Goal: Task Accomplishment & Management: Complete application form

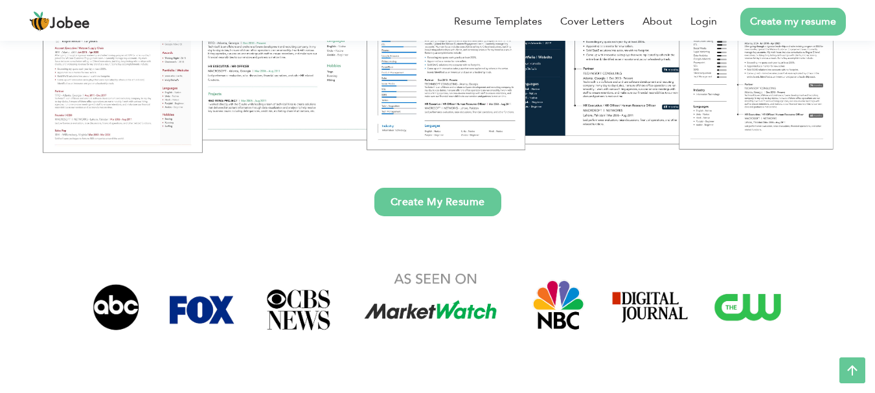
scroll to position [194, 0]
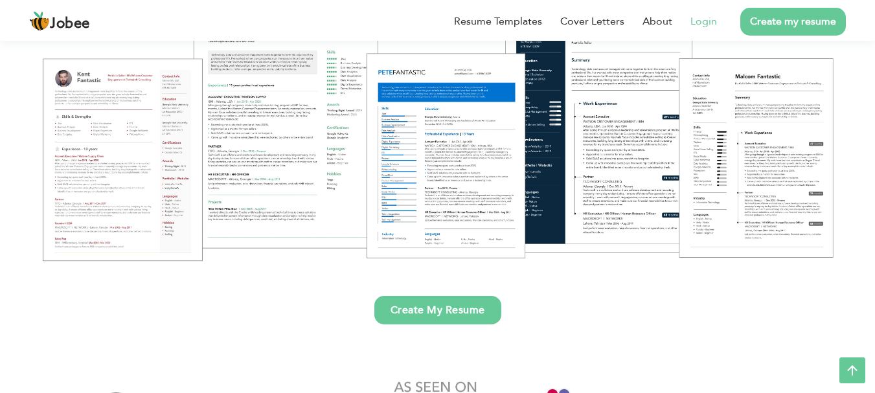
click at [705, 18] on link "Login" at bounding box center [703, 22] width 27 height 16
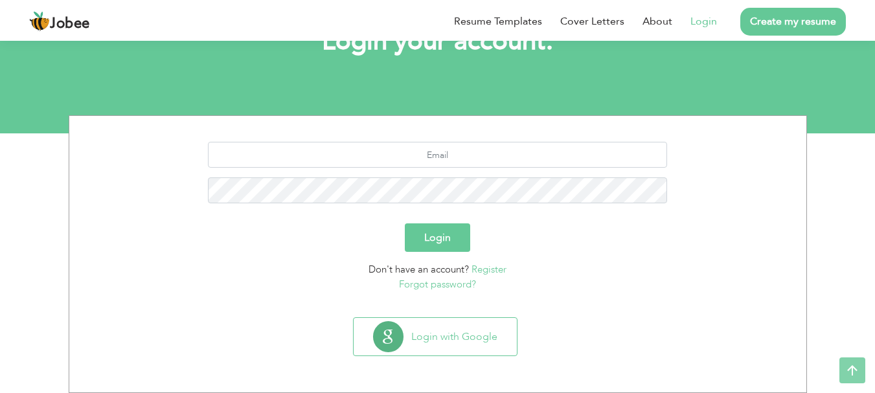
scroll to position [98, 0]
click at [465, 157] on input "text" at bounding box center [437, 155] width 459 height 26
drag, startPoint x: 519, startPoint y: 151, endPoint x: 310, endPoint y: 152, distance: 208.5
click at [310, 152] on input "[EMAIL_ADDRESS][DOMAIN_NAME]" at bounding box center [437, 155] width 459 height 26
type input "[EMAIL_ADDRESS][DOMAIN_NAME]"
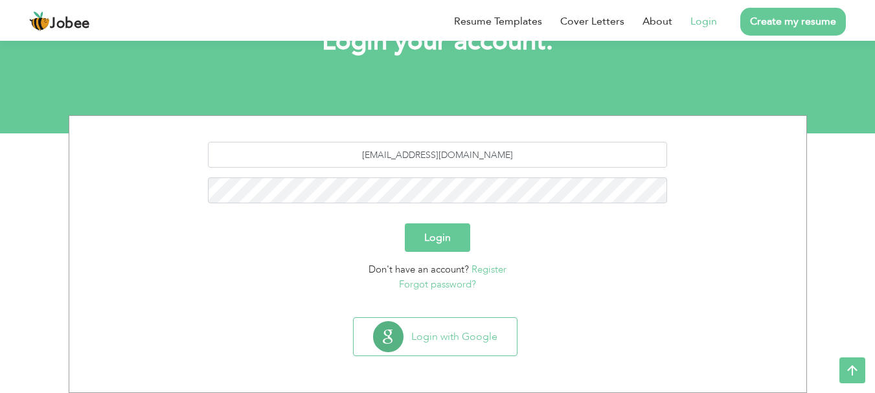
click at [464, 278] on link "Forgot password?" at bounding box center [437, 284] width 77 height 13
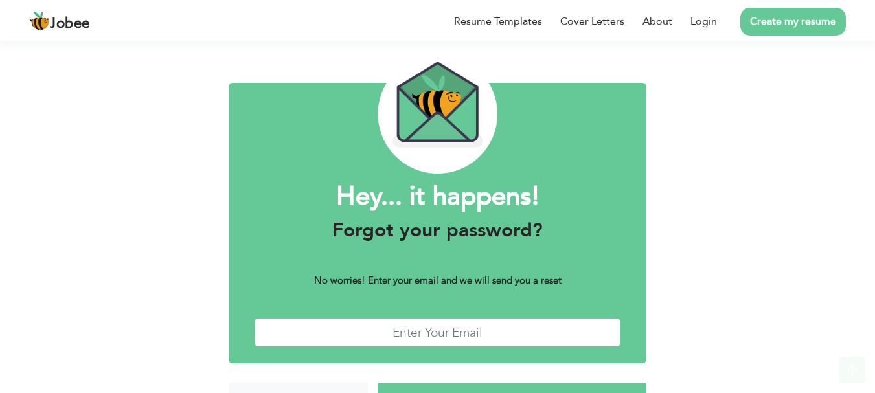
scroll to position [73, 0]
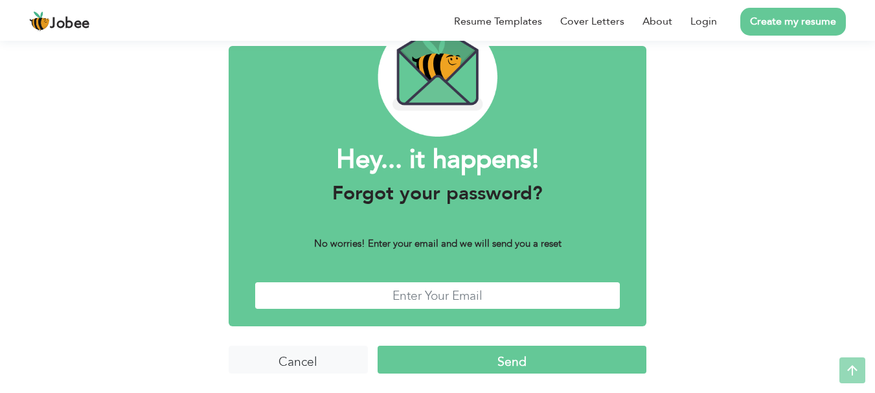
click at [442, 293] on input "text" at bounding box center [438, 296] width 367 height 28
paste input "uetmabbas@gmail.com"
type input "[EMAIL_ADDRESS][DOMAIN_NAME]"
click at [503, 370] on input "Send" at bounding box center [512, 360] width 269 height 28
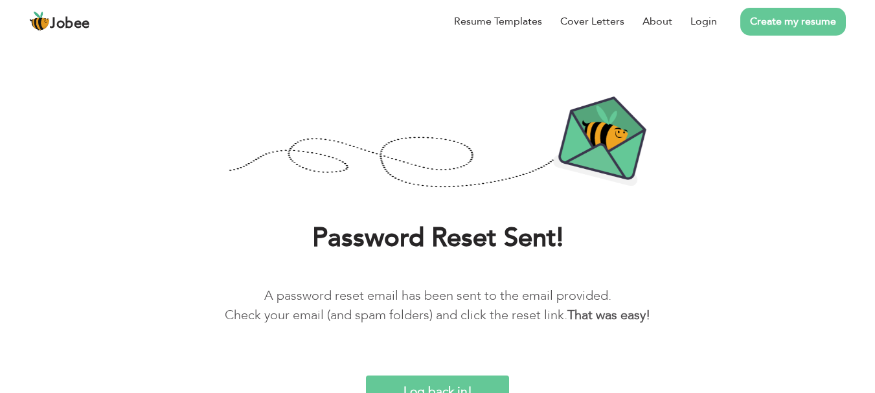
scroll to position [47, 0]
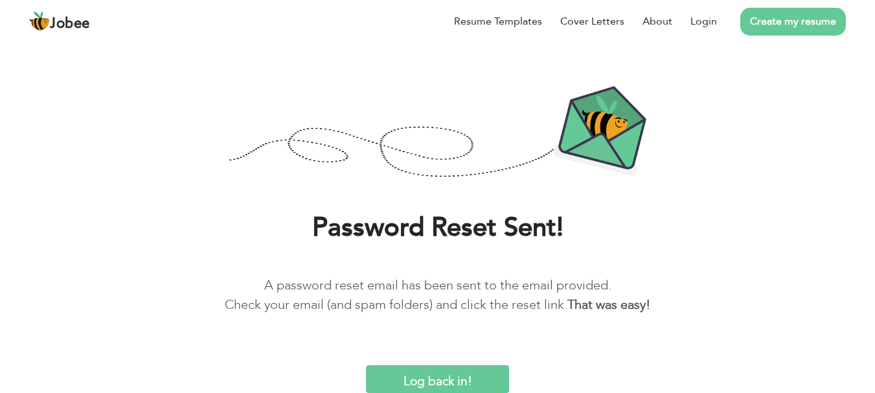
click at [469, 383] on input "Log back in!" at bounding box center [437, 379] width 142 height 28
click at [435, 373] on input "Log back in!" at bounding box center [437, 379] width 142 height 28
click at [429, 370] on input "Log back in!" at bounding box center [437, 379] width 142 height 28
click at [699, 27] on link "Login" at bounding box center [703, 22] width 27 height 16
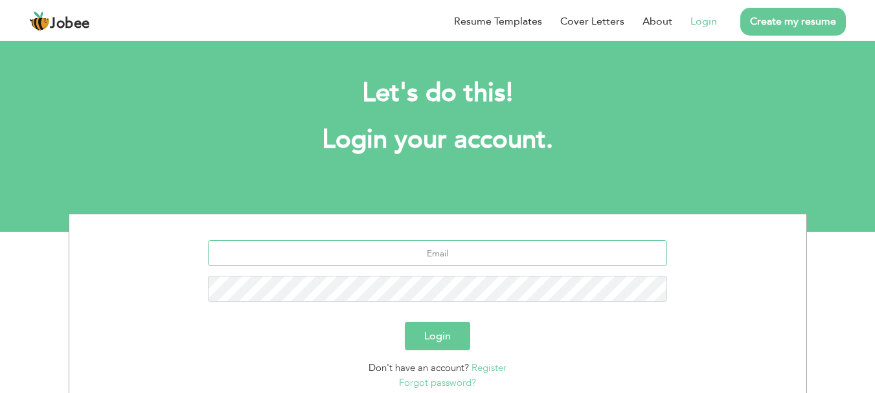
click at [443, 242] on input "text" at bounding box center [437, 253] width 459 height 26
type input "u"
paste input "[EMAIL_ADDRESS][DOMAIN_NAME]"
type input "uetmabbas@gmail.com"
click at [405, 322] on button "Login" at bounding box center [437, 336] width 65 height 28
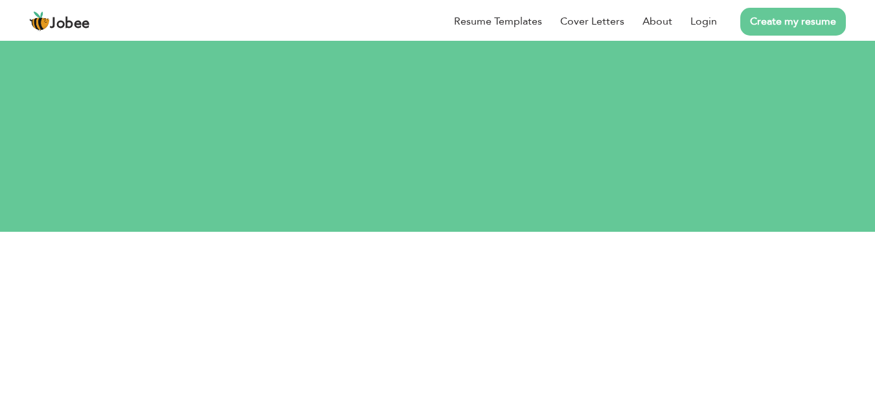
scroll to position [65, 0]
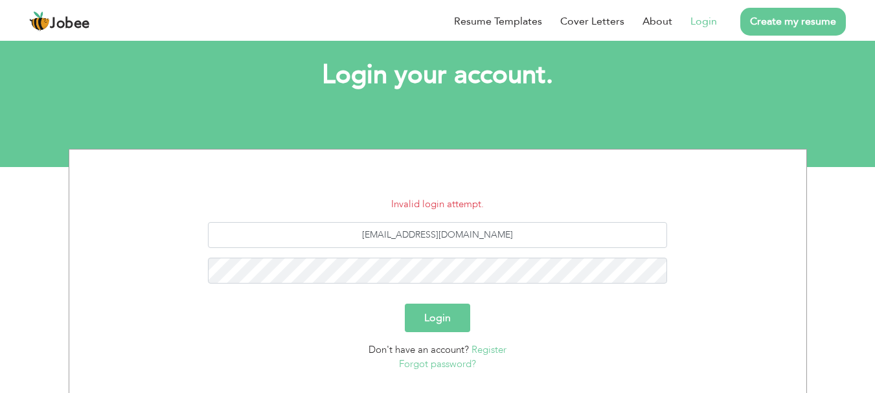
click at [429, 319] on button "Login" at bounding box center [437, 318] width 65 height 28
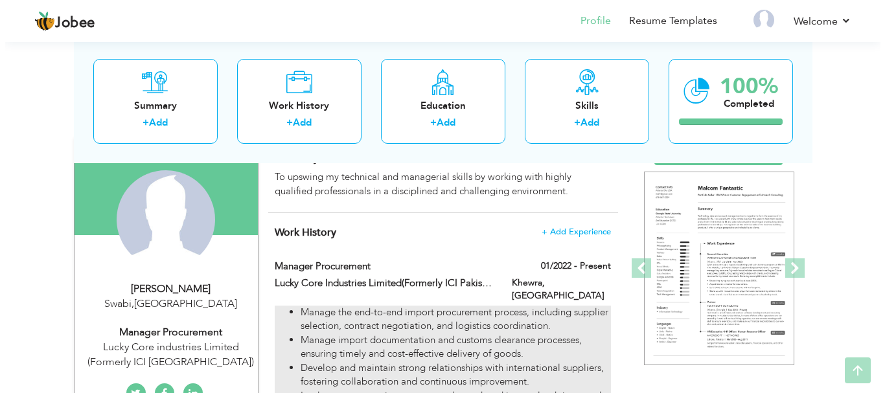
scroll to position [130, 0]
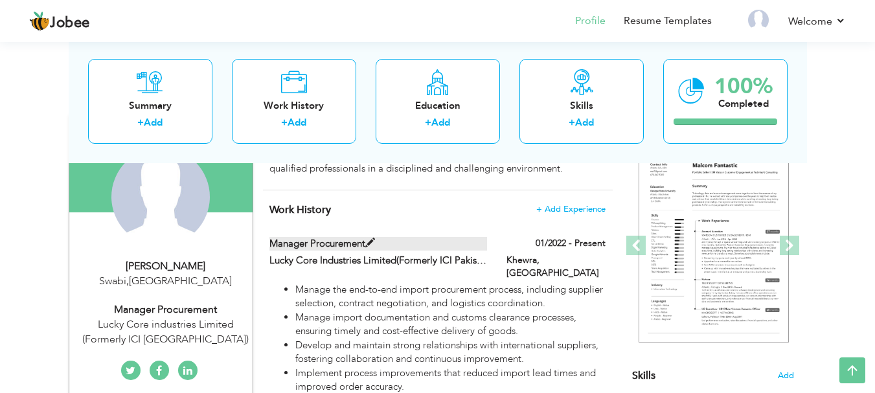
click at [363, 244] on label "Manager Procurement" at bounding box center [378, 244] width 218 height 14
type input "Manager Procurement"
type input "Lucky Core Industries Limited(Formerly ICI Pakistan)"
type input "01/2022"
type input "[GEOGRAPHIC_DATA]"
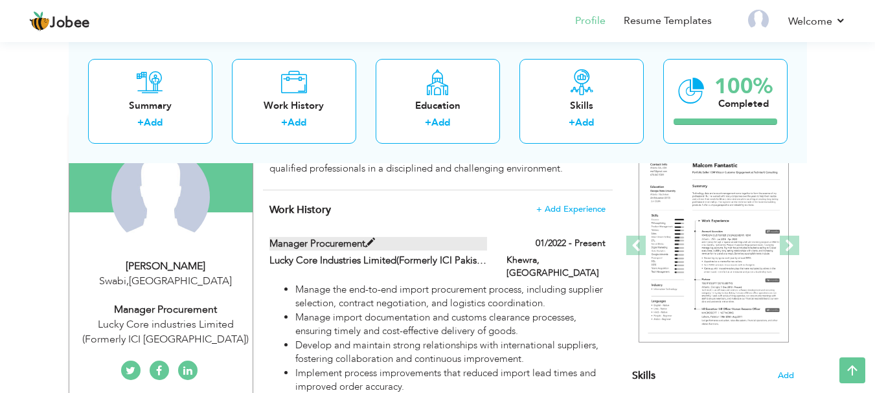
type input "Khewra"
checkbox input "true"
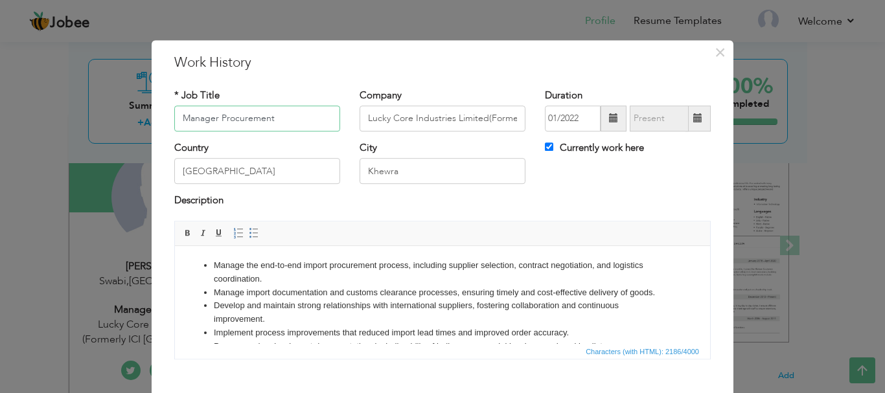
drag, startPoint x: 273, startPoint y: 117, endPoint x: 216, endPoint y: 112, distance: 57.2
click at [216, 112] on input "Manager Procurement" at bounding box center [257, 119] width 166 height 26
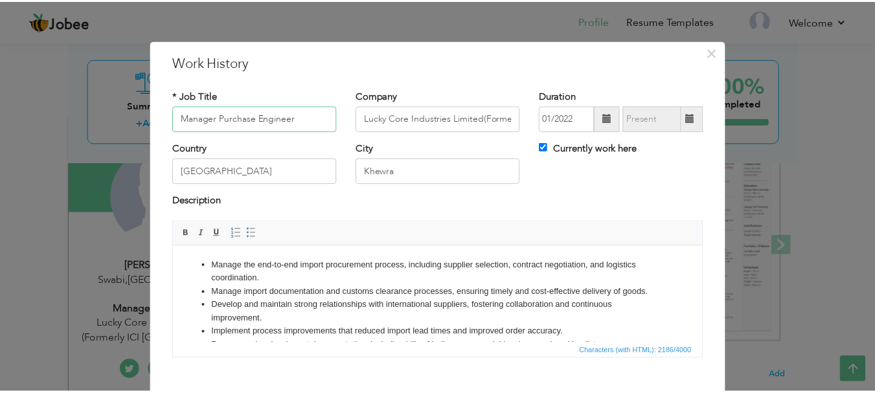
scroll to position [71, 0]
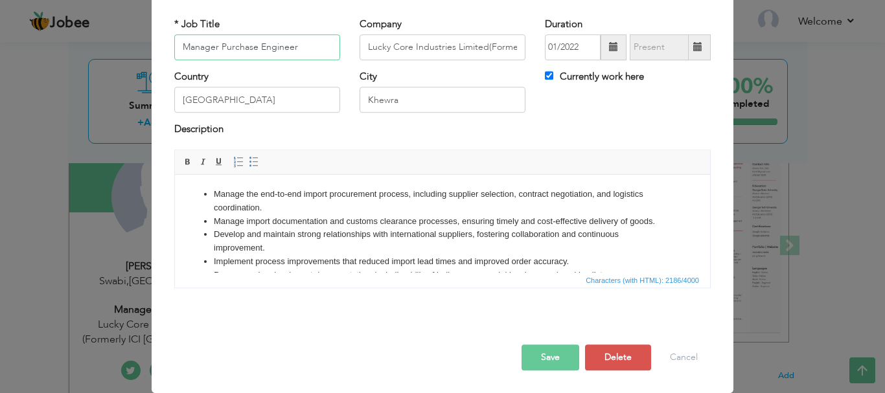
type input "Manager Purchase Engineer"
click at [543, 352] on button "Save" at bounding box center [550, 358] width 58 height 26
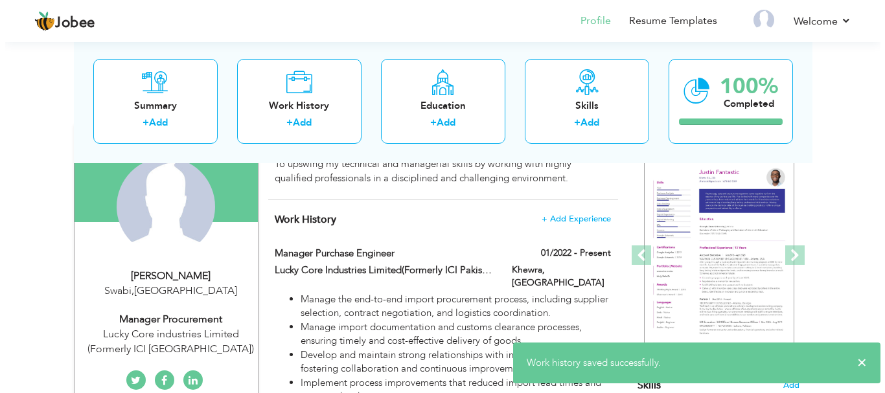
scroll to position [130, 0]
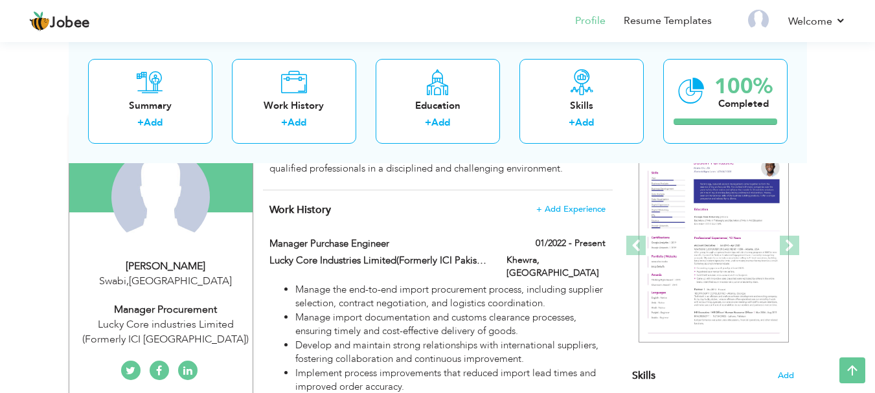
click at [173, 306] on div "Manager Procurement" at bounding box center [166, 309] width 174 height 15
type input "Muhammad"
type input "Abbas"
type input "03139394469"
select select "number:166"
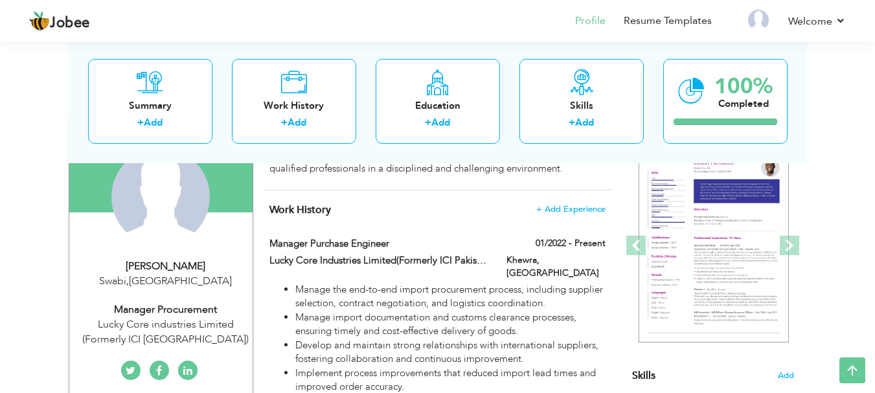
type input "Swabi"
select select "number:7"
type input "Lucky Core industries Limited (Formerly ICI [GEOGRAPHIC_DATA])"
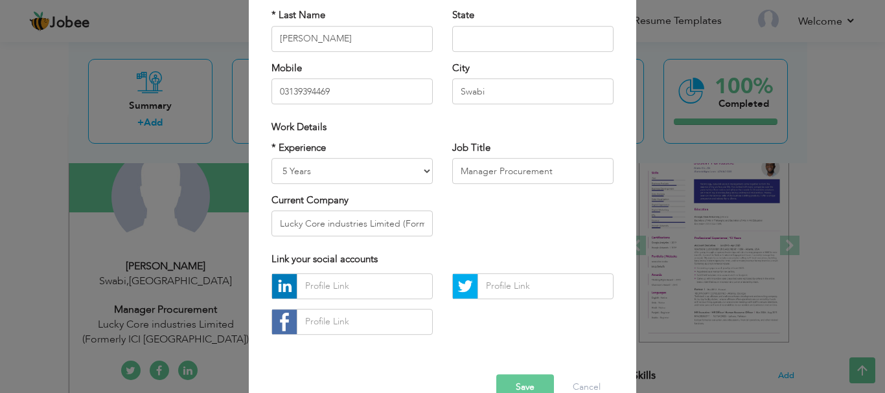
scroll to position [189, 0]
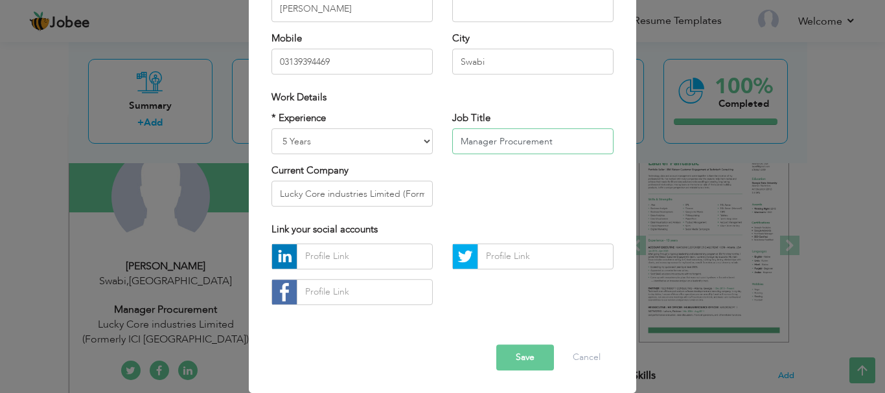
drag, startPoint x: 552, startPoint y: 141, endPoint x: 494, endPoint y: 139, distance: 58.3
click at [494, 139] on input "Manager Procurement" at bounding box center [532, 141] width 161 height 26
type input "Manager Purchase Engineer"
click at [514, 354] on button "Save" at bounding box center [525, 358] width 58 height 26
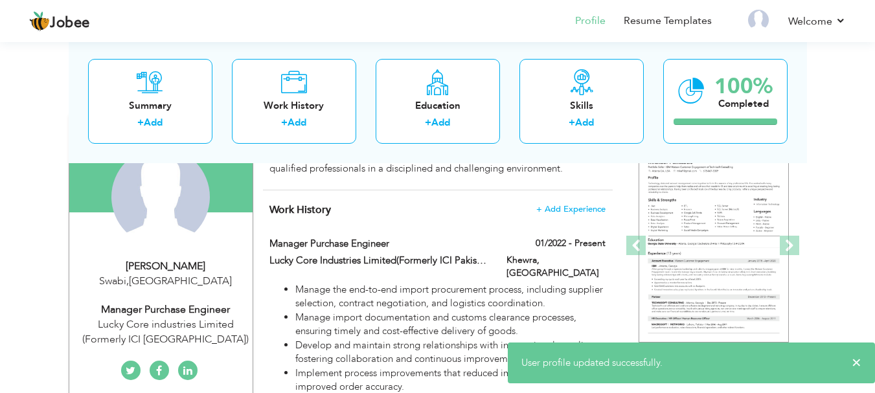
click at [169, 274] on div "Swabi , Pakistan" at bounding box center [166, 281] width 174 height 15
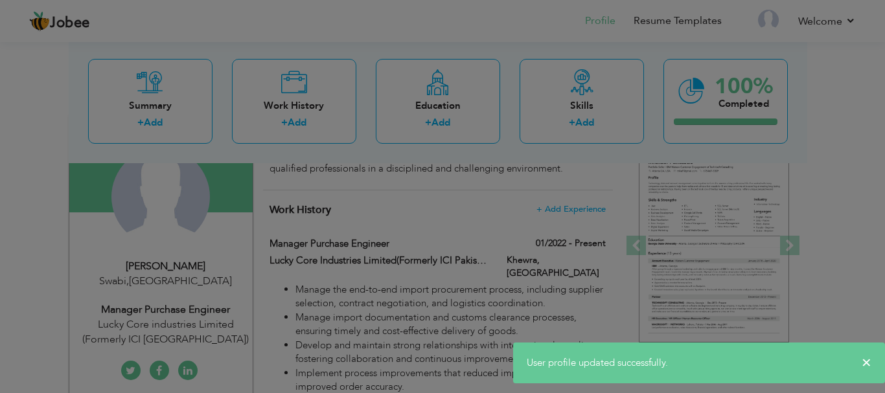
scroll to position [0, 0]
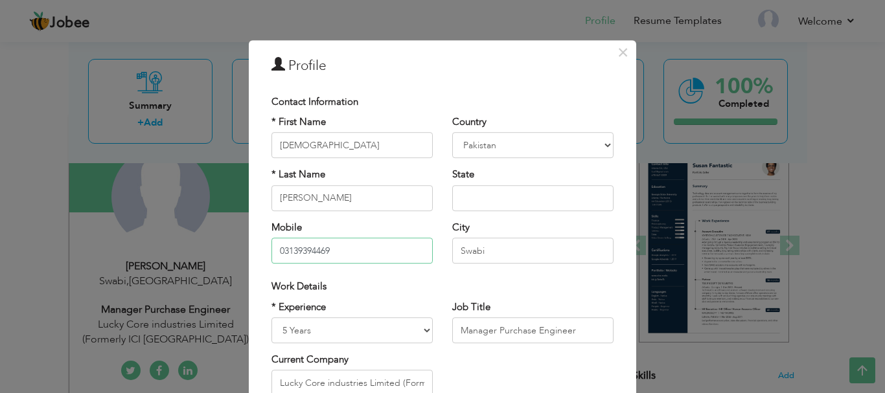
click at [278, 250] on input "03139394469" at bounding box center [351, 251] width 161 height 26
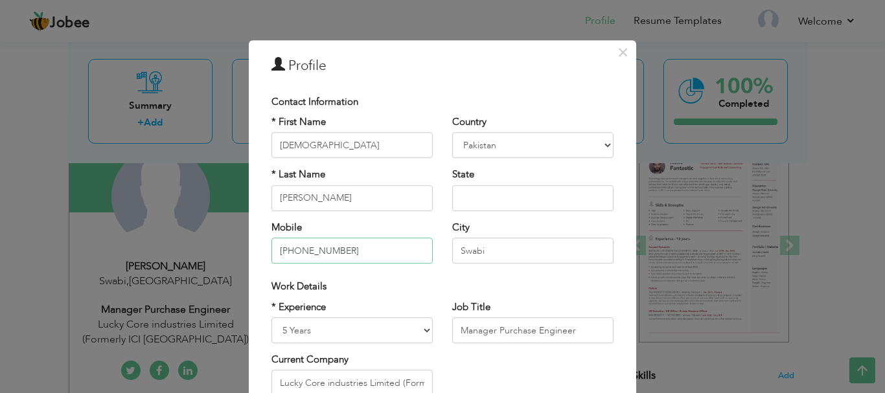
click at [304, 251] on input "+923139394469" at bounding box center [351, 251] width 161 height 26
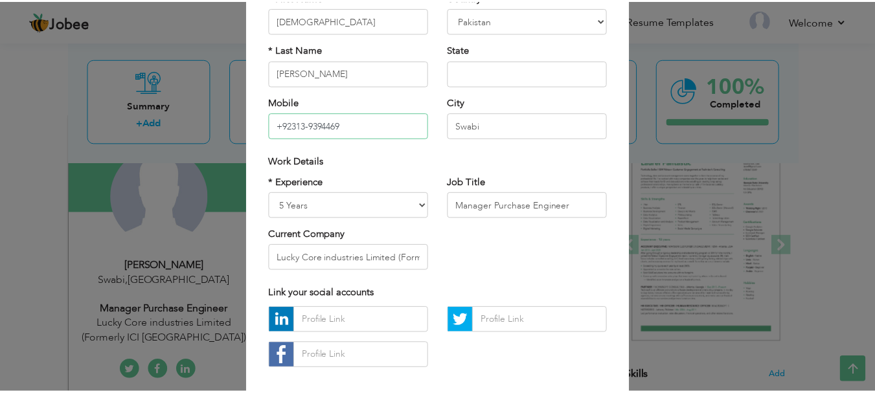
scroll to position [189, 0]
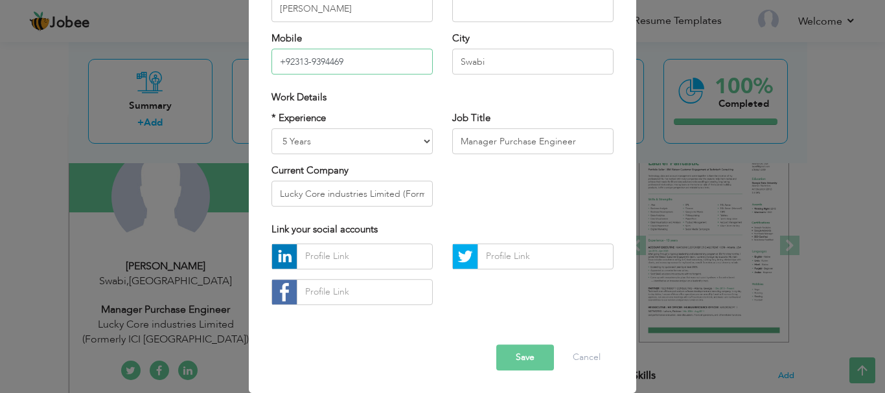
type input "+92313-9394469"
click at [510, 357] on button "Save" at bounding box center [525, 358] width 58 height 26
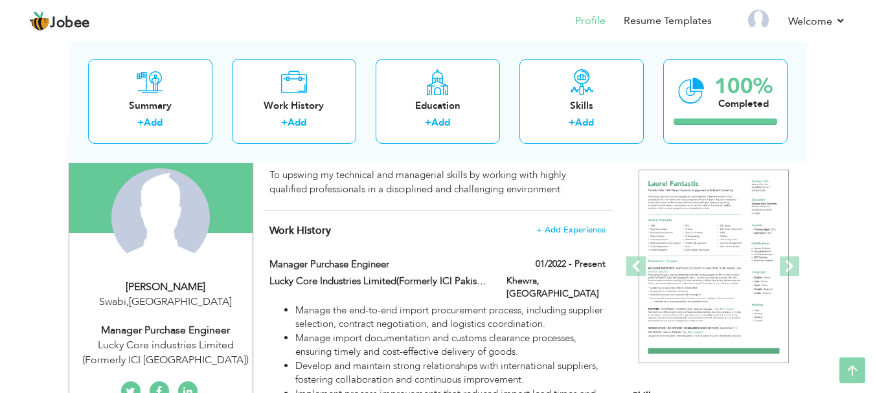
scroll to position [0, 0]
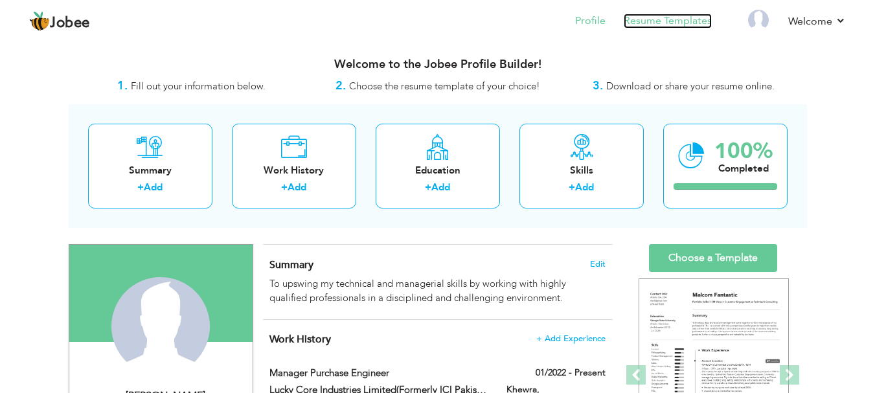
click at [692, 22] on link "Resume Templates" at bounding box center [668, 21] width 88 height 15
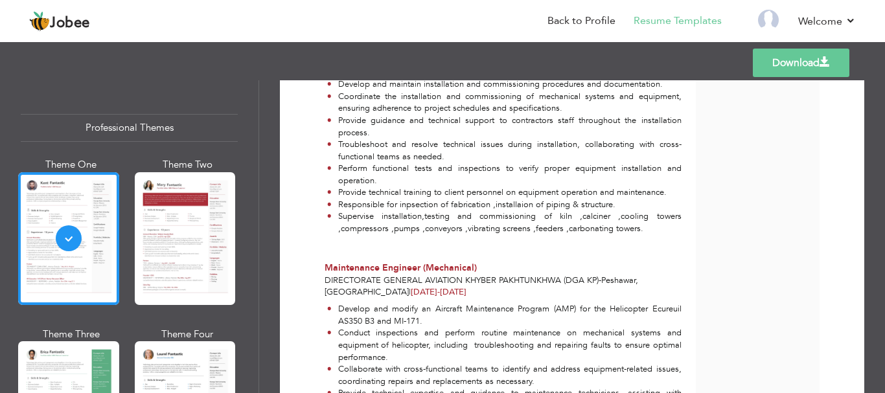
scroll to position [1101, 0]
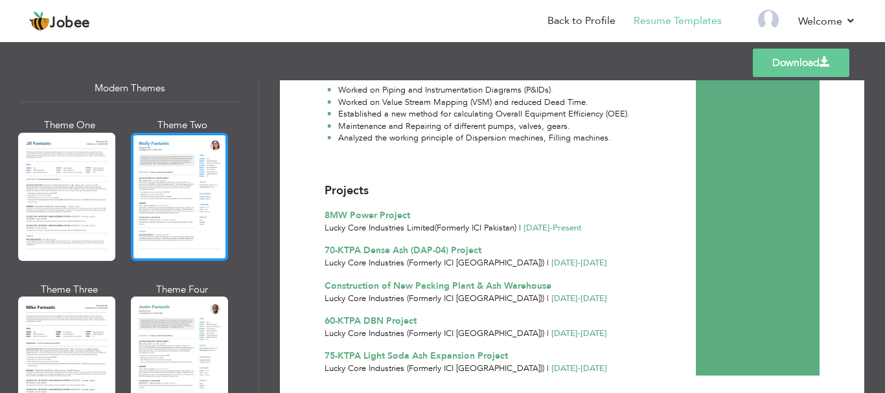
scroll to position [583, 0]
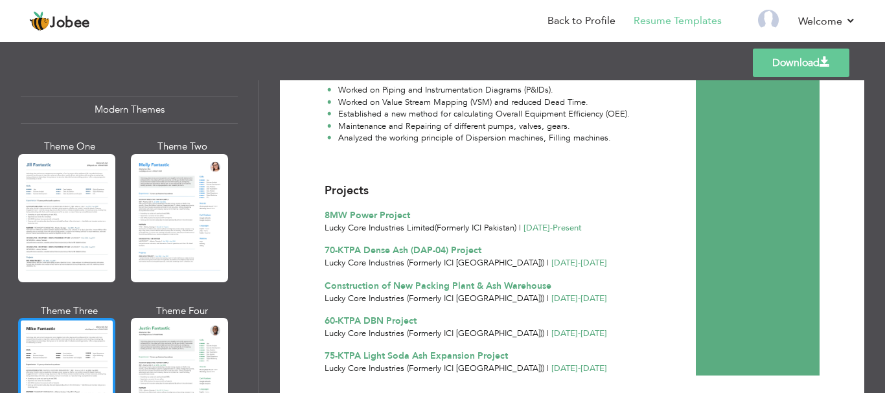
click at [76, 332] on div at bounding box center [66, 382] width 97 height 128
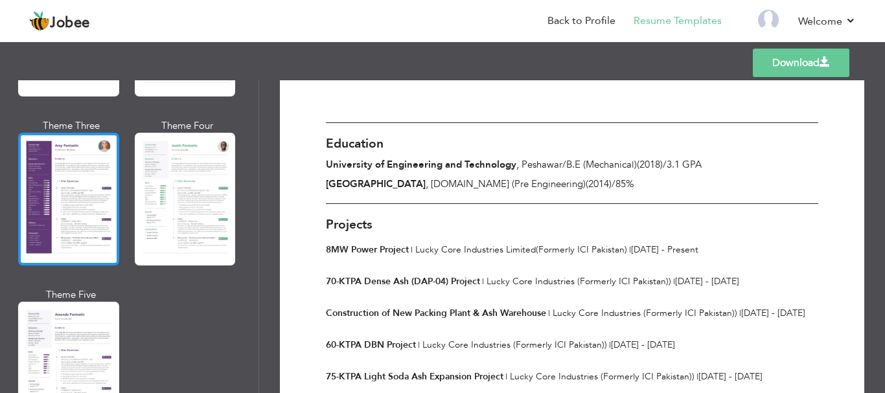
scroll to position [1166, 0]
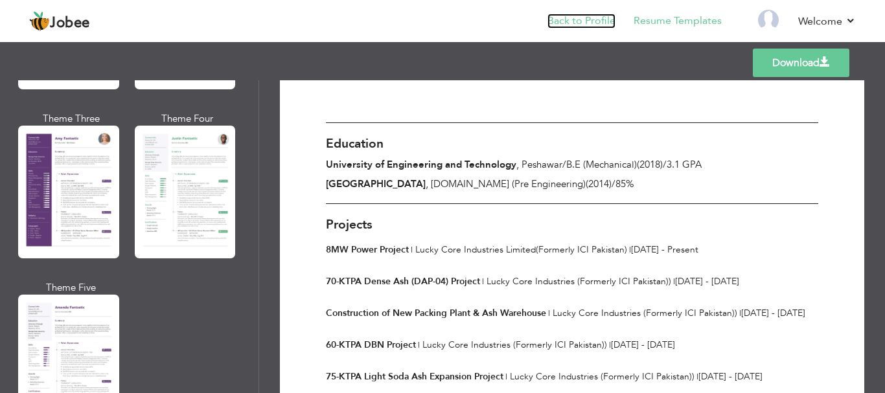
click at [585, 22] on link "Back to Profile" at bounding box center [581, 21] width 68 height 15
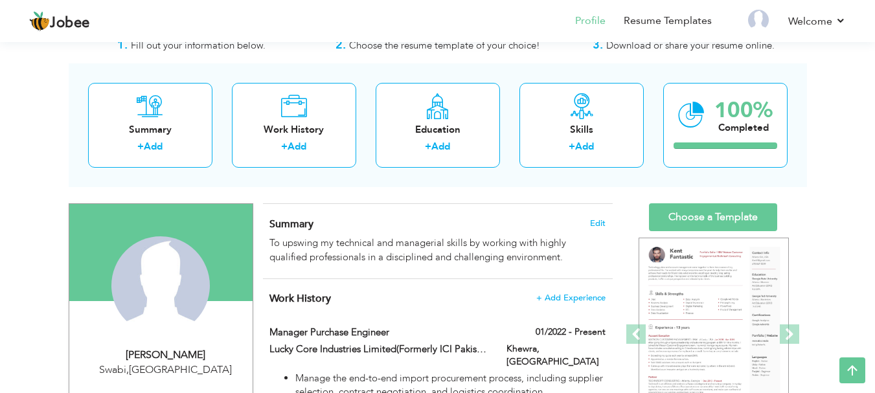
scroll to position [4, 0]
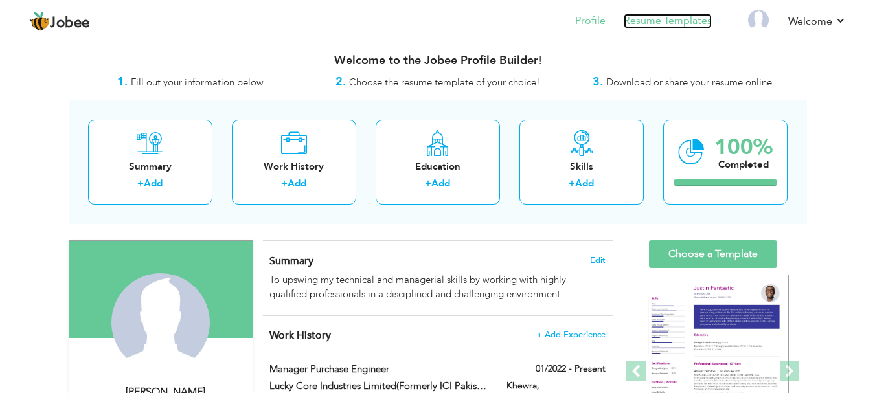
click at [667, 22] on link "Resume Templates" at bounding box center [668, 21] width 88 height 15
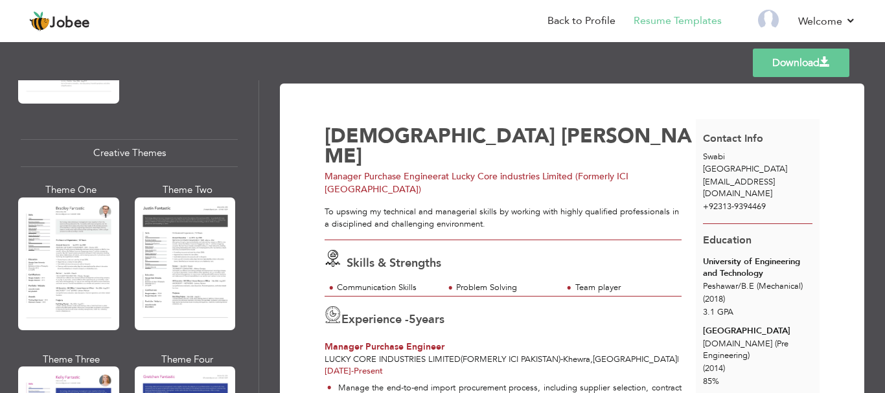
scroll to position [1619, 0]
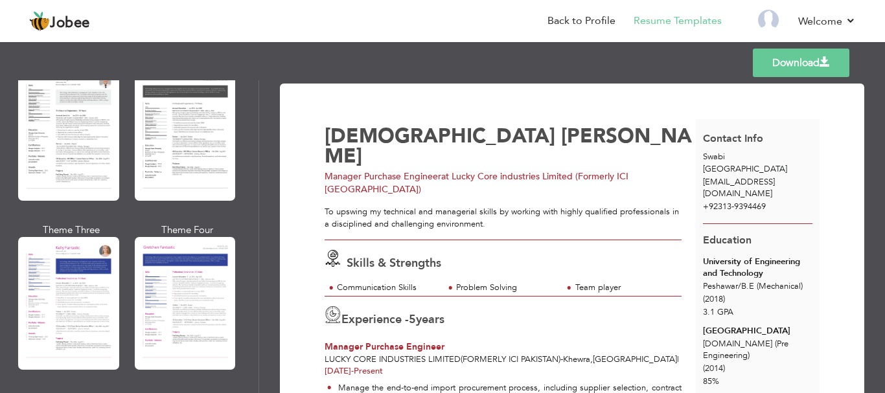
click at [168, 286] on div at bounding box center [185, 303] width 101 height 133
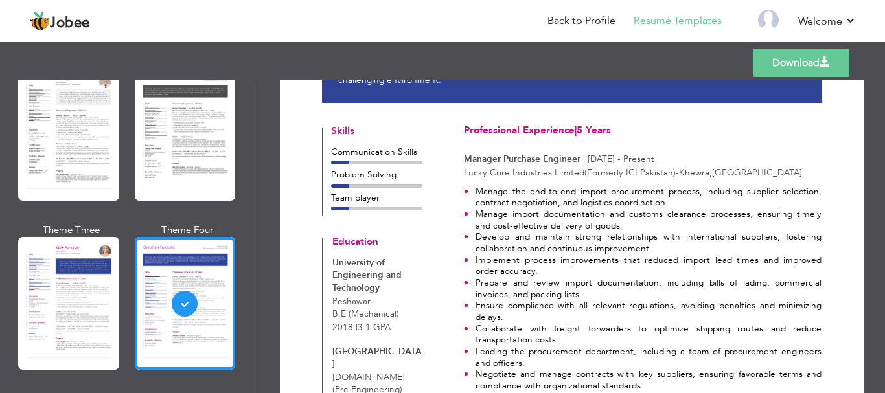
scroll to position [130, 0]
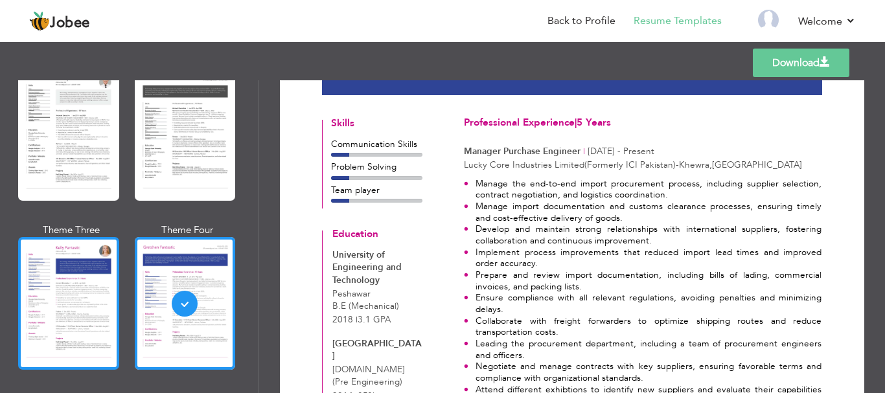
click at [80, 285] on div at bounding box center [68, 303] width 101 height 133
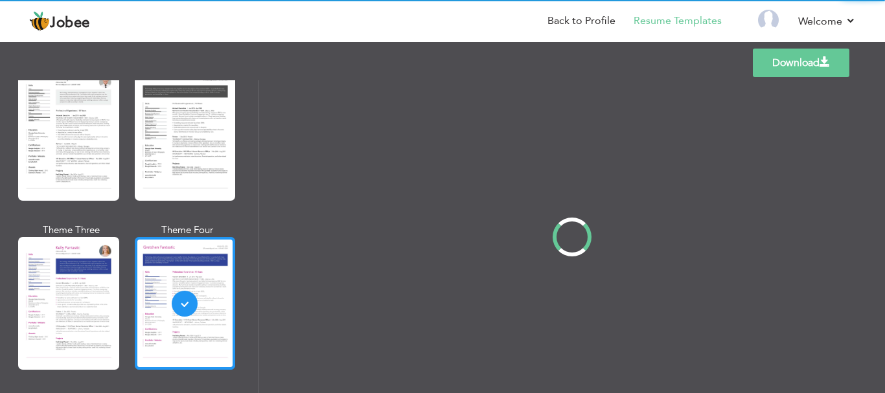
scroll to position [0, 0]
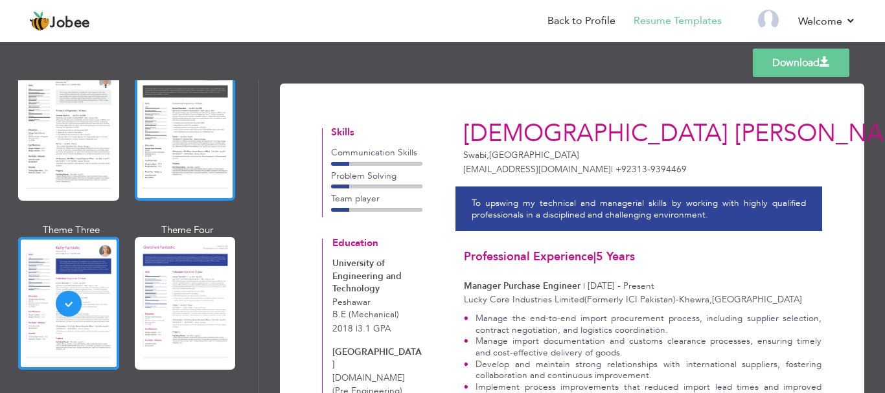
click at [163, 165] on div at bounding box center [185, 134] width 101 height 133
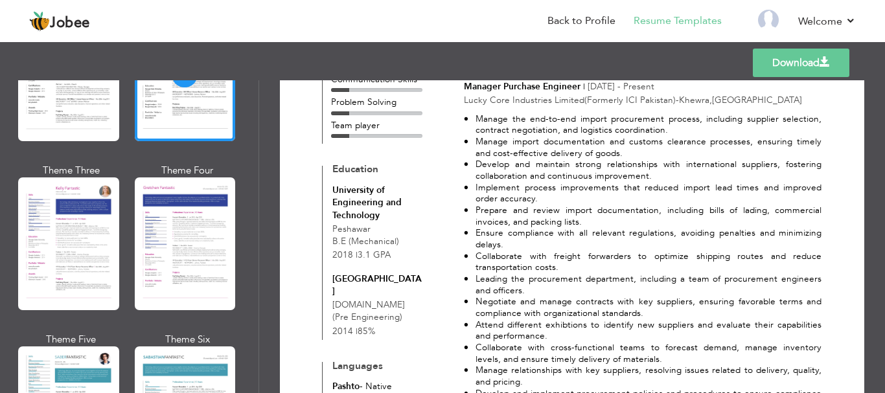
scroll to position [1943, 0]
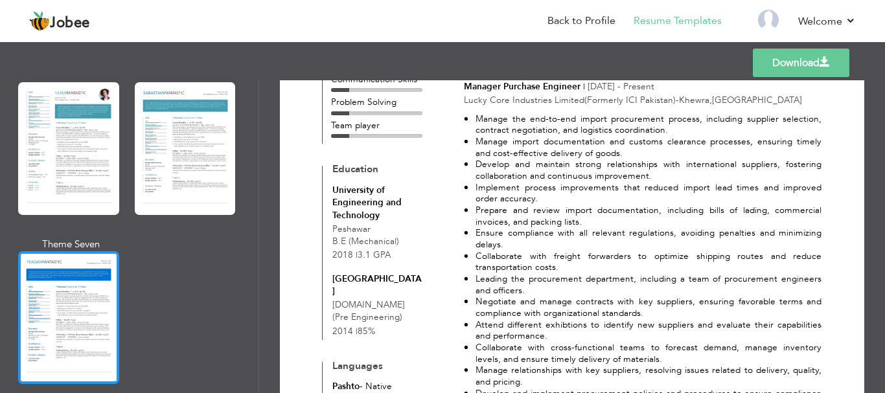
click at [84, 262] on div at bounding box center [68, 317] width 101 height 133
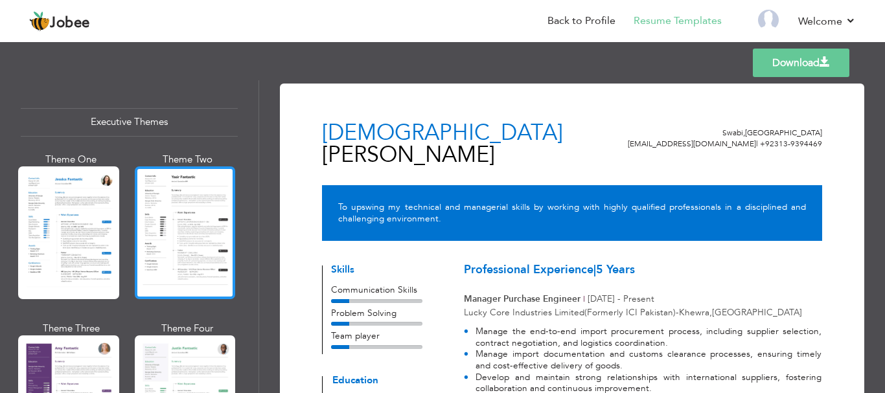
scroll to position [907, 0]
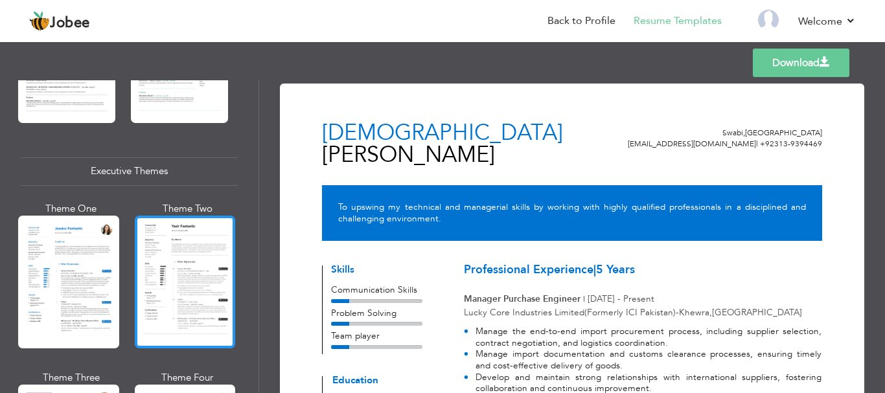
click at [151, 226] on div at bounding box center [185, 282] width 101 height 133
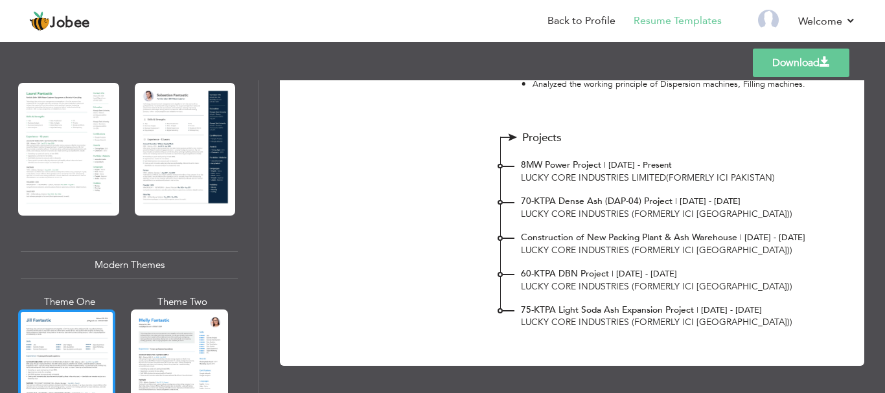
scroll to position [389, 0]
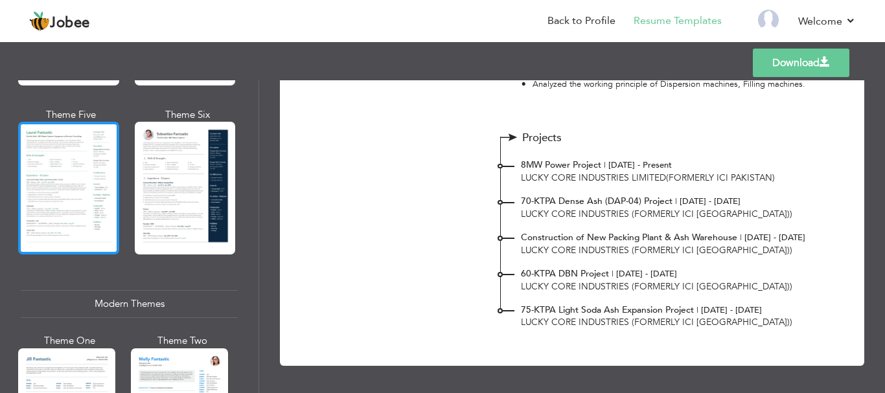
click at [89, 189] on div at bounding box center [68, 188] width 101 height 133
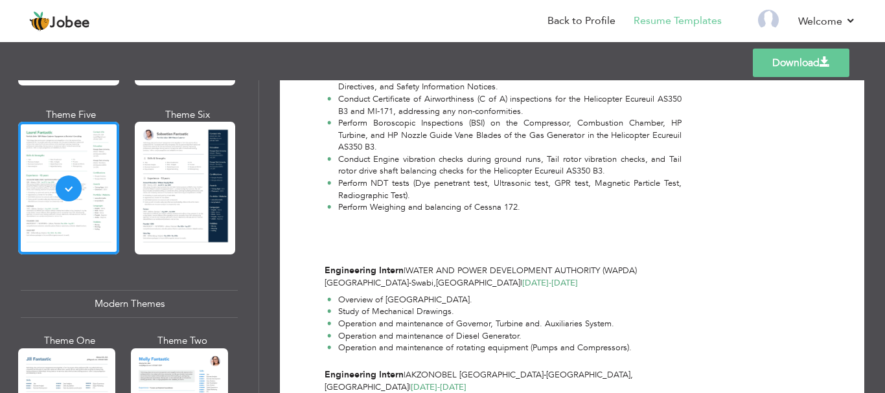
scroll to position [1422, 0]
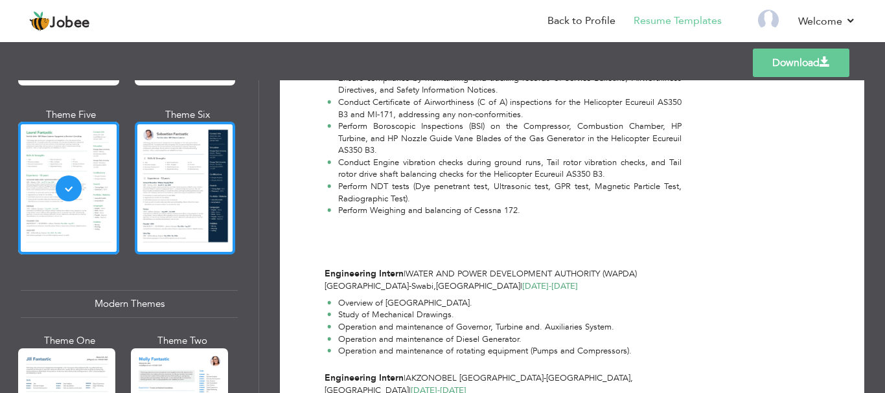
click at [193, 209] on div at bounding box center [185, 188] width 101 height 133
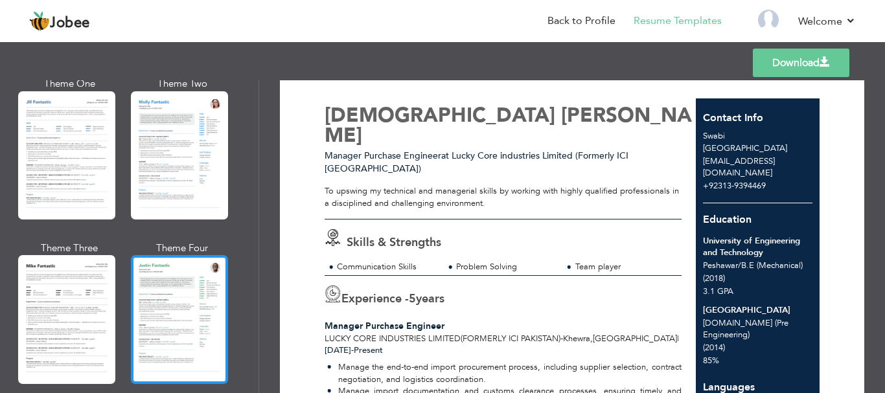
scroll to position [648, 0]
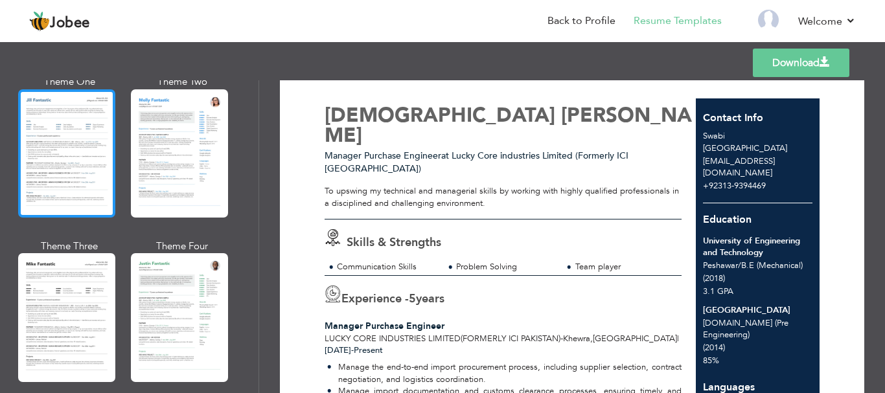
click at [95, 179] on div at bounding box center [66, 153] width 97 height 128
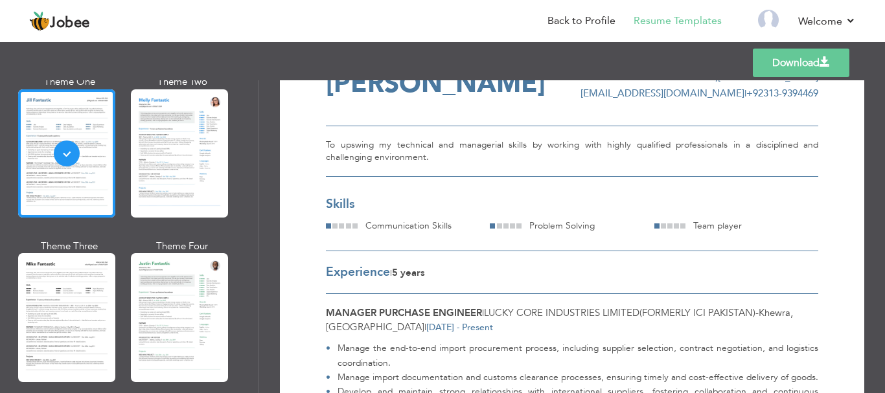
scroll to position [0, 0]
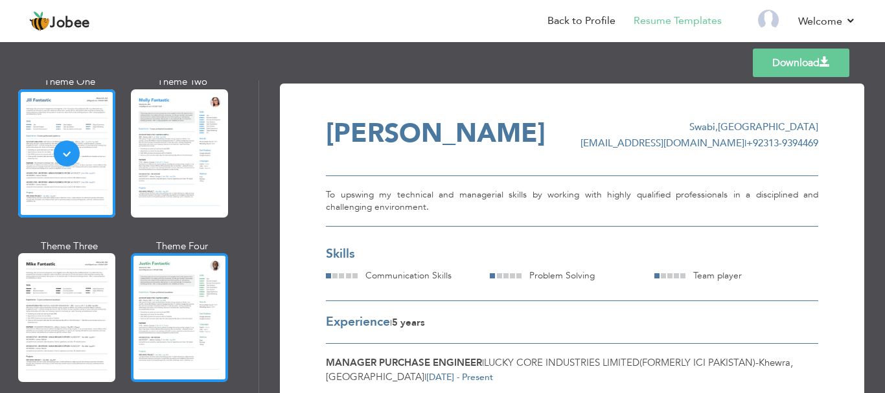
click at [198, 295] on div at bounding box center [179, 317] width 97 height 128
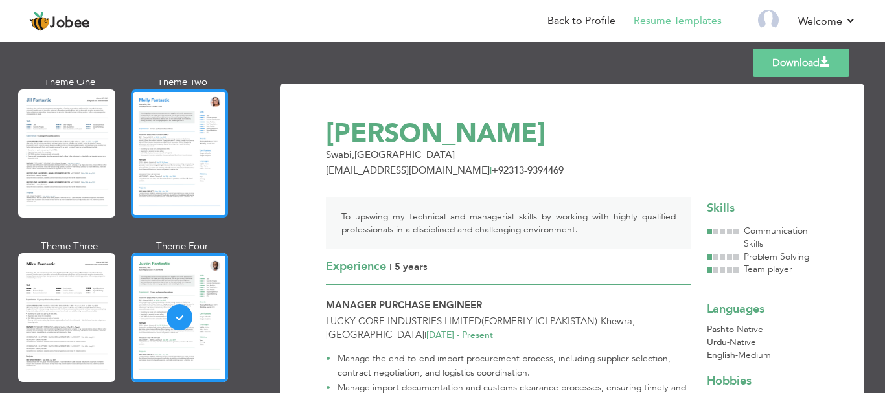
click at [190, 162] on div at bounding box center [179, 153] width 97 height 128
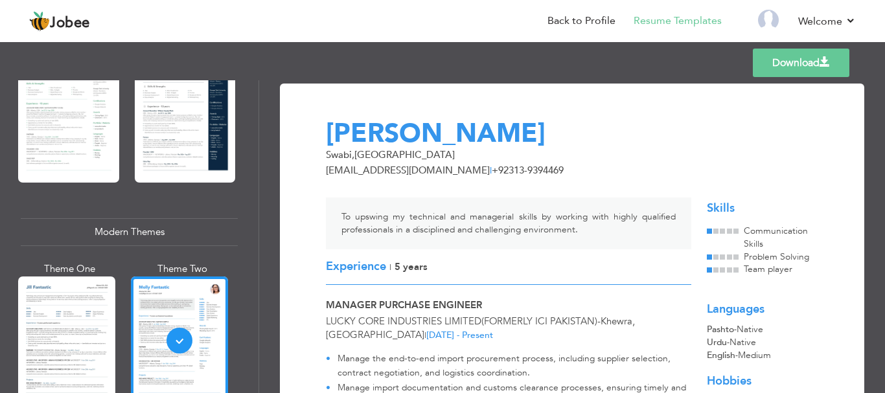
scroll to position [453, 0]
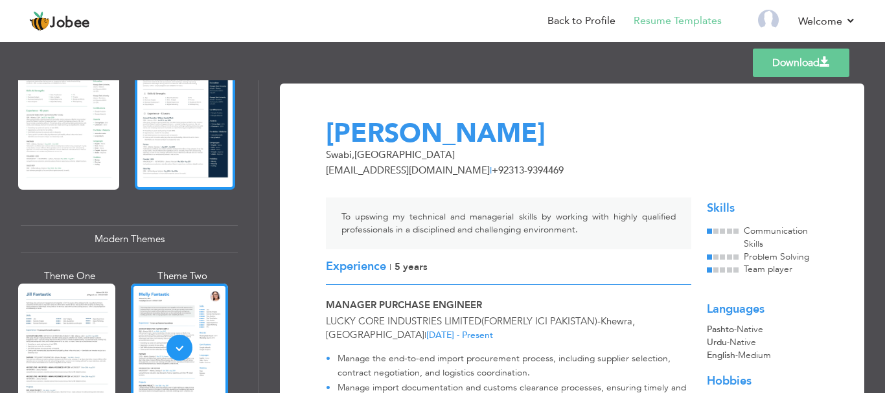
click at [170, 166] on div at bounding box center [185, 123] width 101 height 133
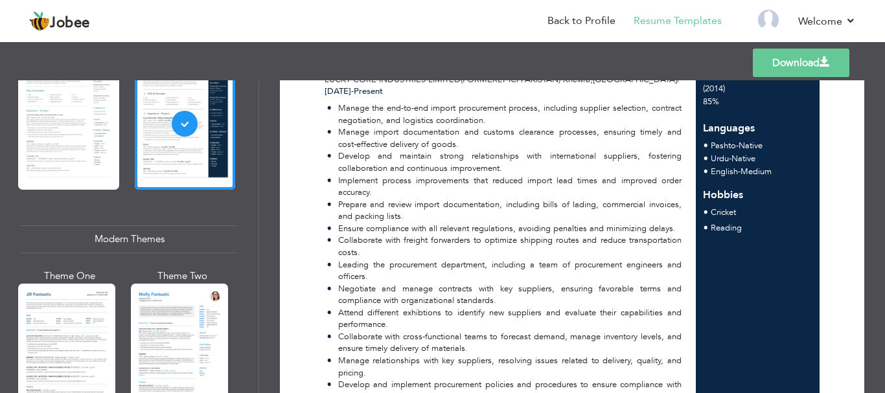
scroll to position [0, 0]
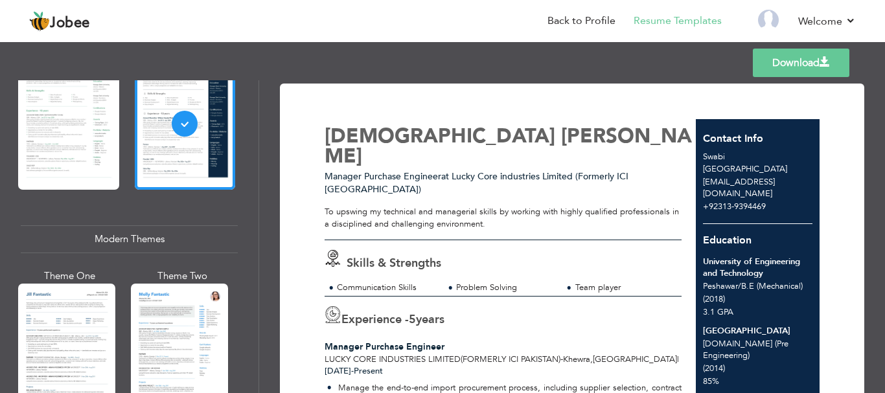
click at [793, 71] on link "Download" at bounding box center [801, 63] width 96 height 28
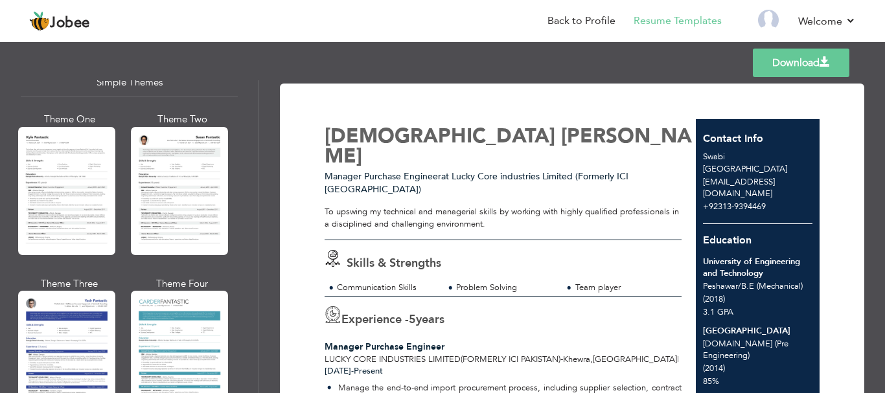
scroll to position [2263, 0]
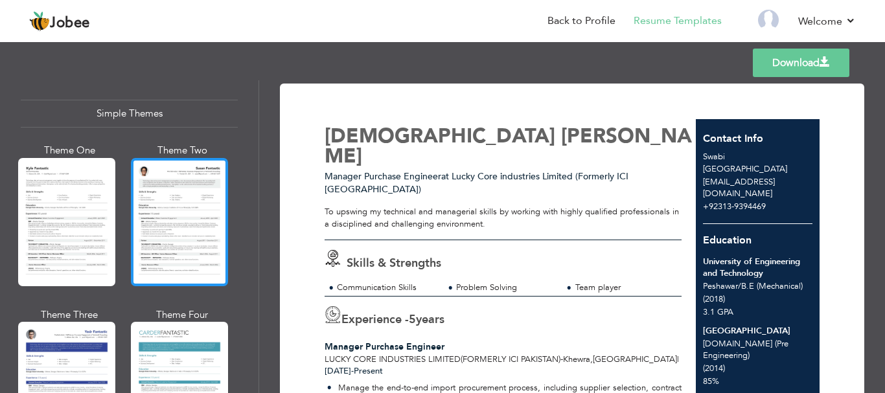
click at [168, 218] on div at bounding box center [179, 222] width 97 height 128
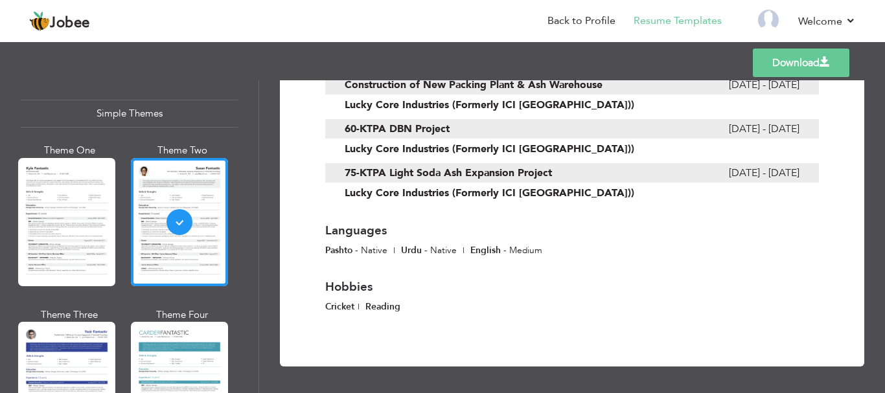
scroll to position [2448, 0]
click at [786, 71] on link "Download" at bounding box center [801, 63] width 96 height 28
click at [74, 322] on div at bounding box center [66, 386] width 97 height 128
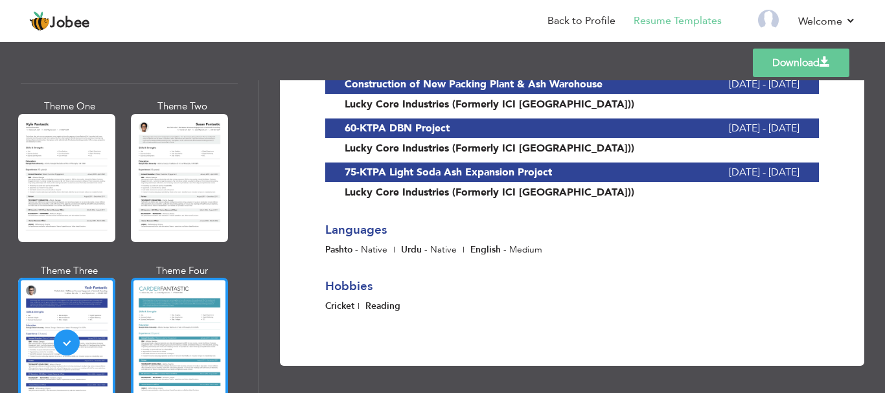
scroll to position [2328, 0]
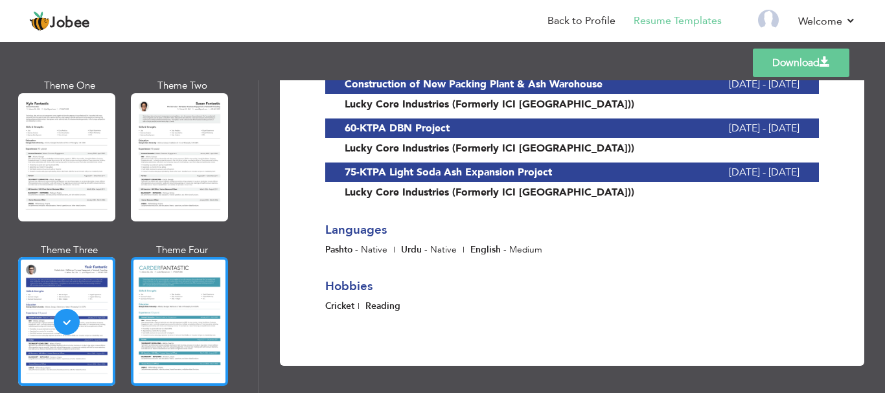
click at [169, 311] on div at bounding box center [179, 321] width 97 height 128
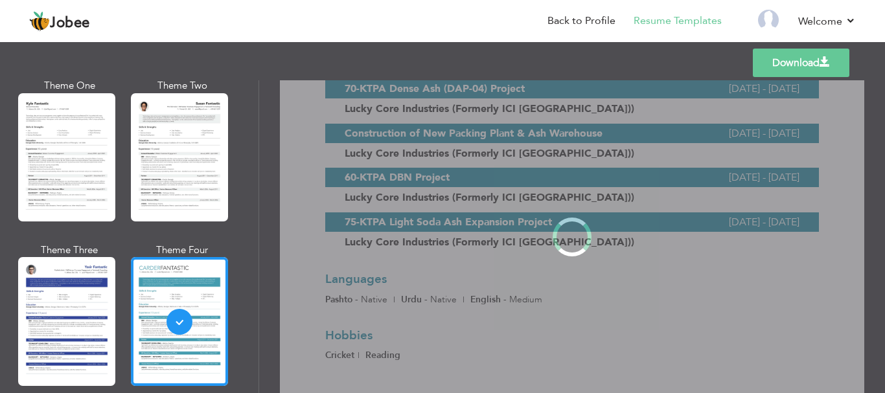
scroll to position [0, 0]
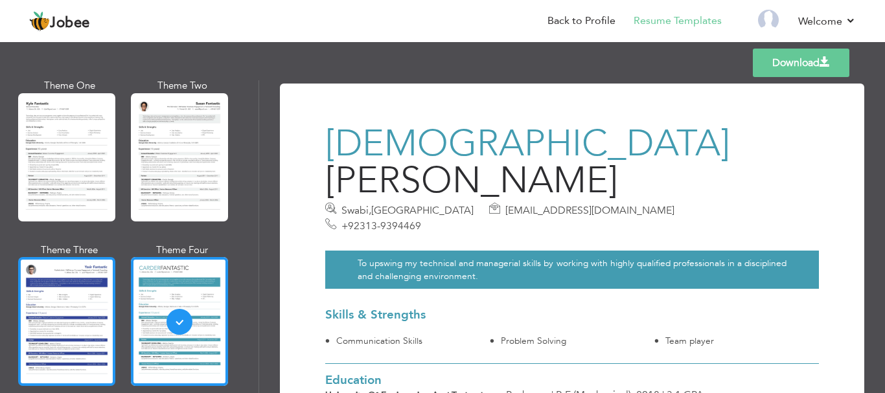
click at [91, 286] on div at bounding box center [66, 321] width 97 height 128
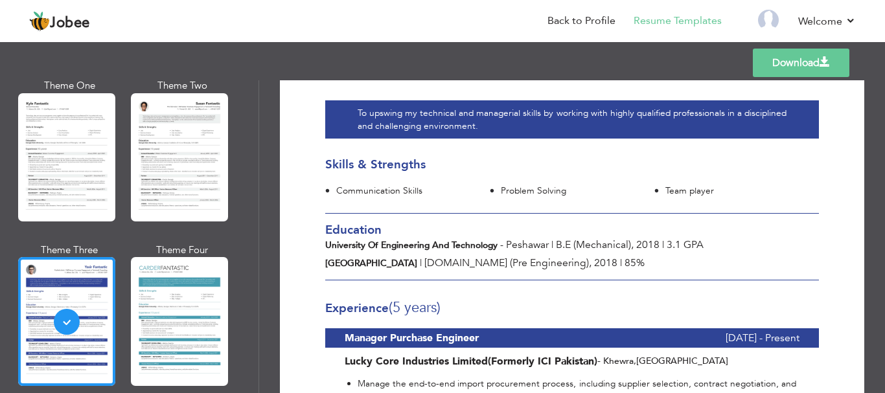
scroll to position [65, 0]
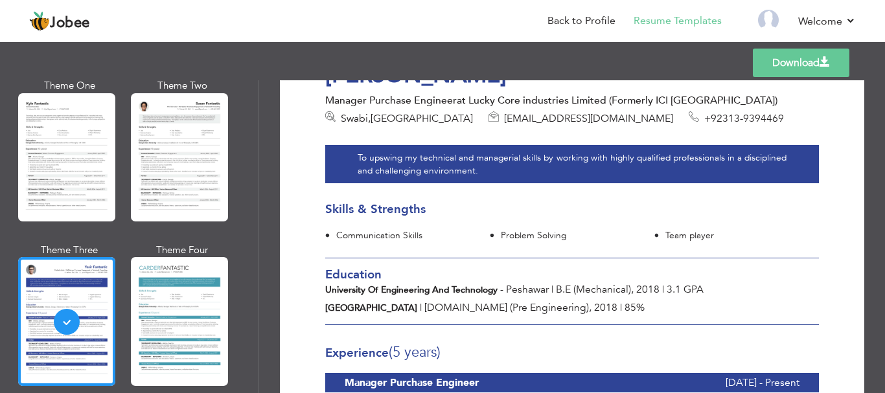
click at [788, 71] on link "Download" at bounding box center [801, 63] width 96 height 28
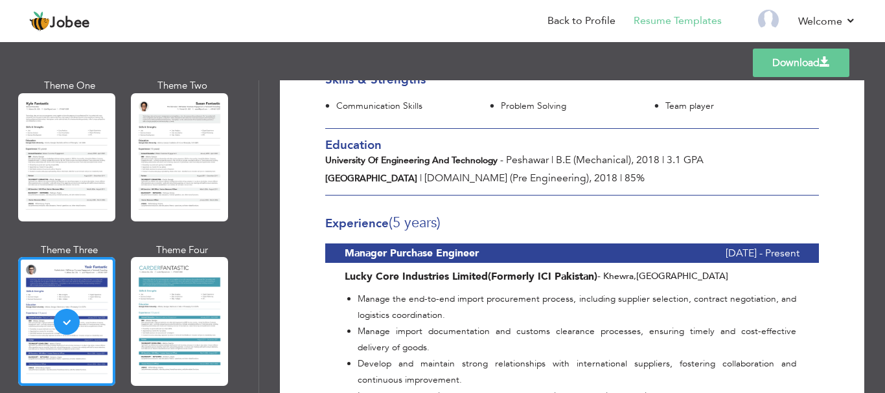
scroll to position [0, 0]
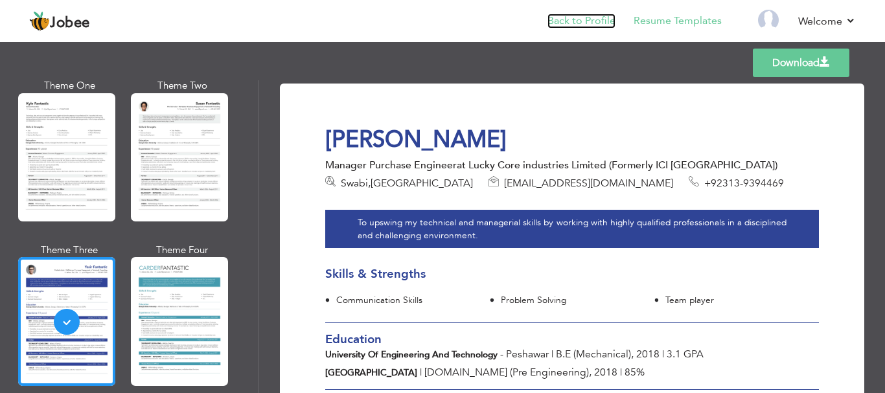
click at [585, 20] on link "Back to Profile" at bounding box center [581, 21] width 68 height 15
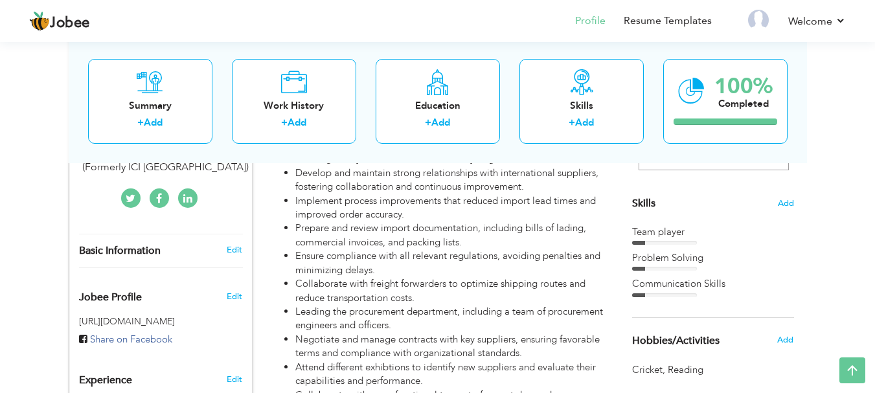
scroll to position [324, 0]
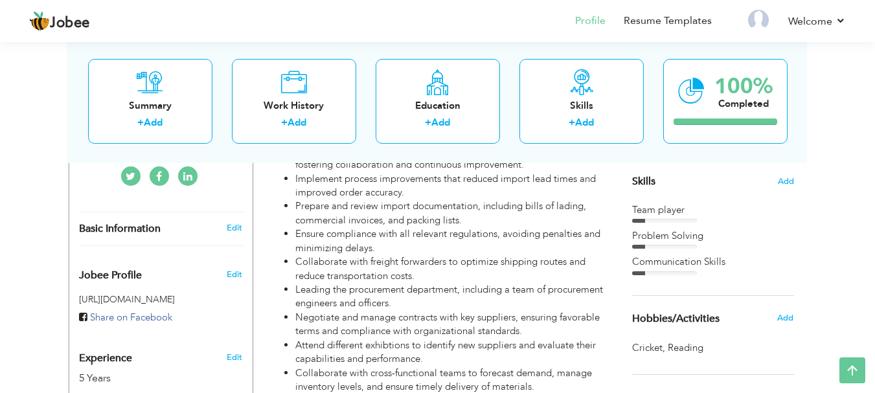
click at [664, 221] on div at bounding box center [664, 221] width 65 height 4
click at [642, 219] on div at bounding box center [638, 221] width 13 height 4
click at [646, 220] on div at bounding box center [664, 221] width 65 height 4
drag, startPoint x: 646, startPoint y: 220, endPoint x: 694, endPoint y: 223, distance: 48.1
click at [694, 223] on div "Team player Problem Solving Communication Skills" at bounding box center [713, 239] width 162 height 72
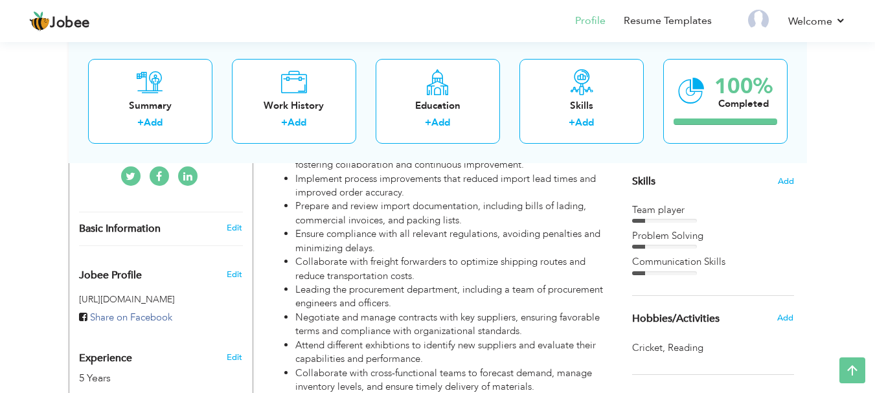
drag, startPoint x: 641, startPoint y: 222, endPoint x: 675, endPoint y: 225, distance: 33.8
click at [675, 225] on div "Team player Problem Solving Communication Skills" at bounding box center [713, 239] width 162 height 72
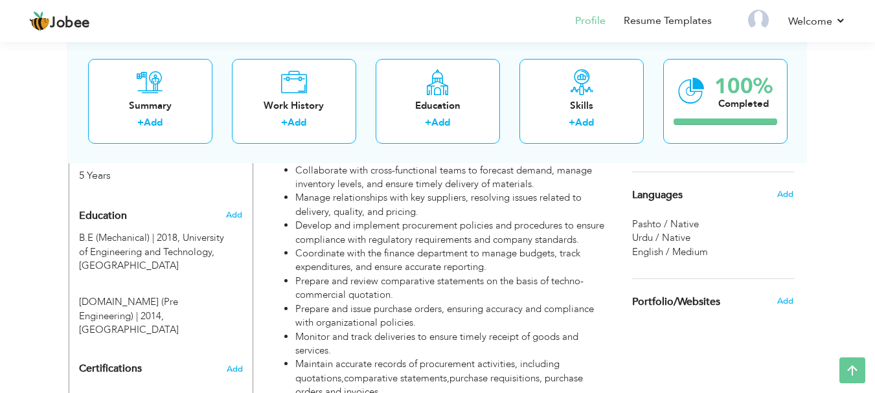
scroll to position [522, 0]
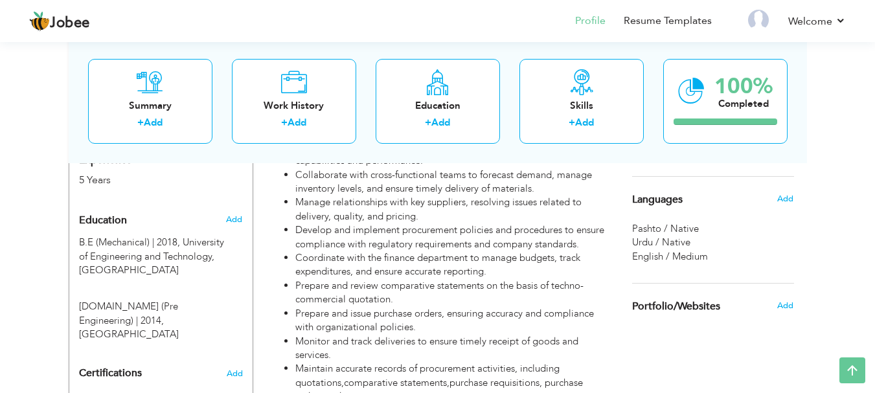
click at [672, 220] on div "Languages Add" at bounding box center [712, 199] width 181 height 45
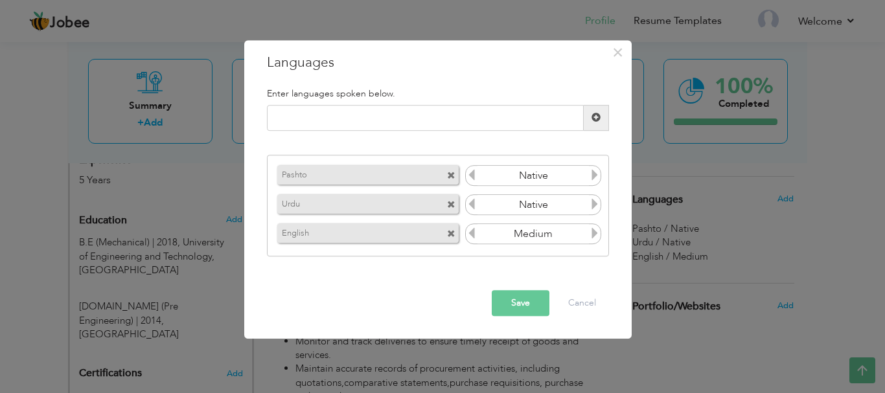
click at [550, 234] on input "Medium" at bounding box center [533, 234] width 112 height 19
click at [590, 231] on icon at bounding box center [595, 234] width 12 height 12
click at [591, 231] on icon at bounding box center [595, 234] width 12 height 12
click at [593, 231] on icon at bounding box center [595, 234] width 12 height 12
click at [470, 233] on icon at bounding box center [472, 234] width 12 height 12
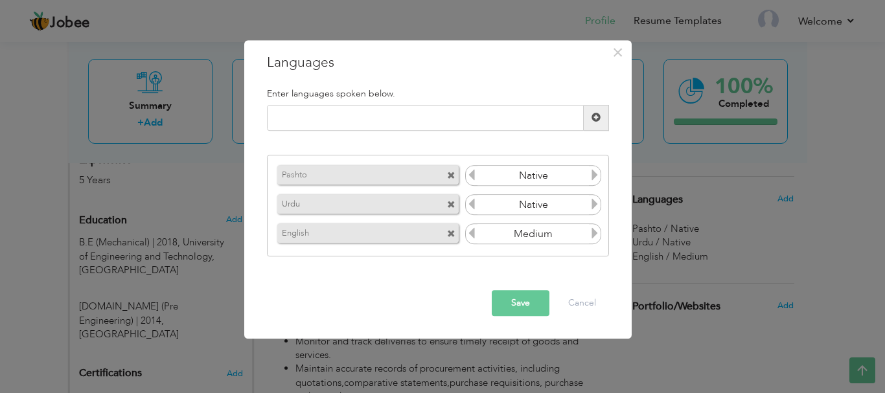
click at [471, 232] on icon at bounding box center [472, 234] width 12 height 12
click at [472, 232] on icon at bounding box center [472, 234] width 12 height 12
click at [593, 232] on icon at bounding box center [595, 234] width 12 height 12
click at [590, 232] on icon at bounding box center [595, 234] width 12 height 12
drag, startPoint x: 547, startPoint y: 231, endPoint x: 484, endPoint y: 227, distance: 63.6
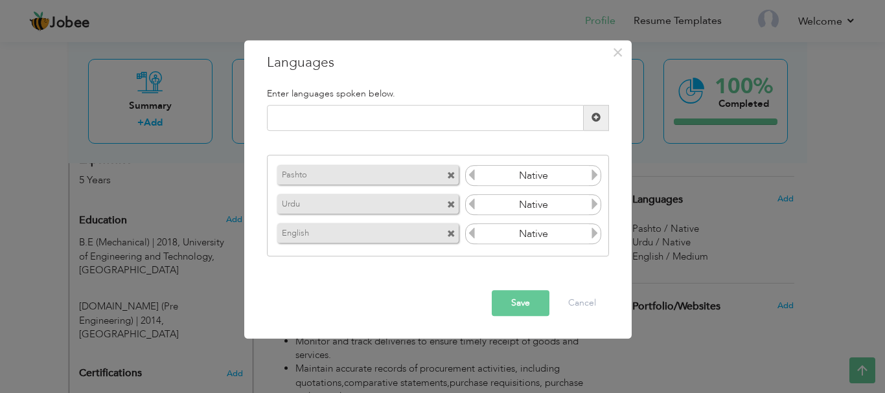
click at [484, 227] on input "Medium" at bounding box center [533, 234] width 112 height 19
type input "Native"
click at [470, 233] on icon at bounding box center [472, 234] width 12 height 12
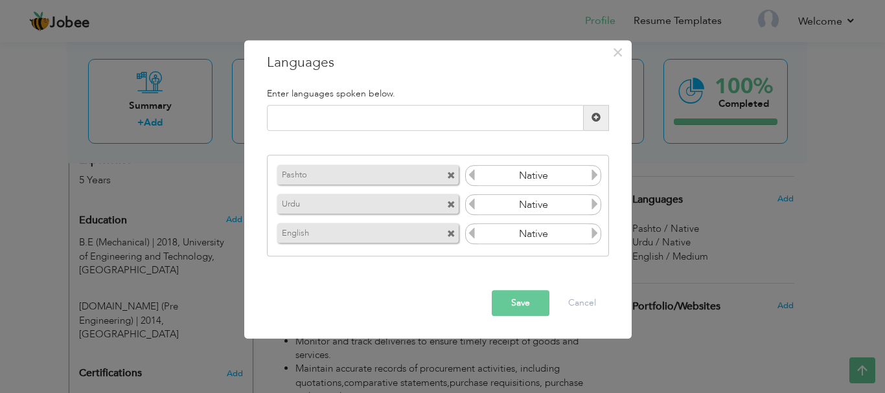
click at [584, 234] on input "Native" at bounding box center [533, 234] width 112 height 19
click at [594, 232] on icon at bounding box center [595, 234] width 12 height 12
click at [531, 304] on button "Save" at bounding box center [521, 303] width 58 height 26
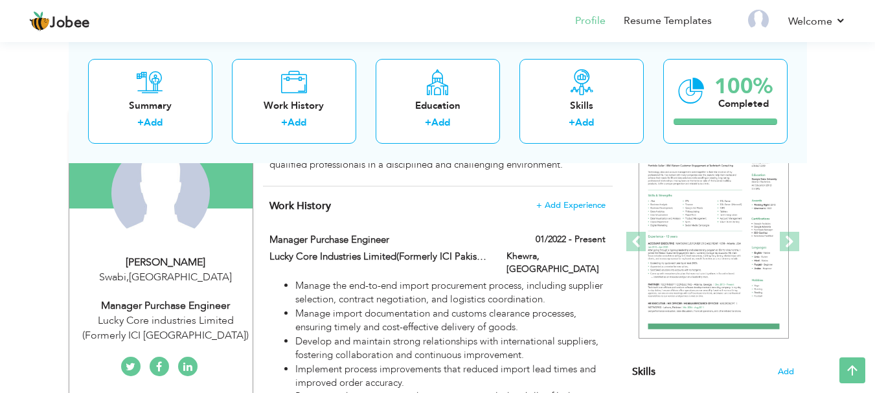
scroll to position [0, 0]
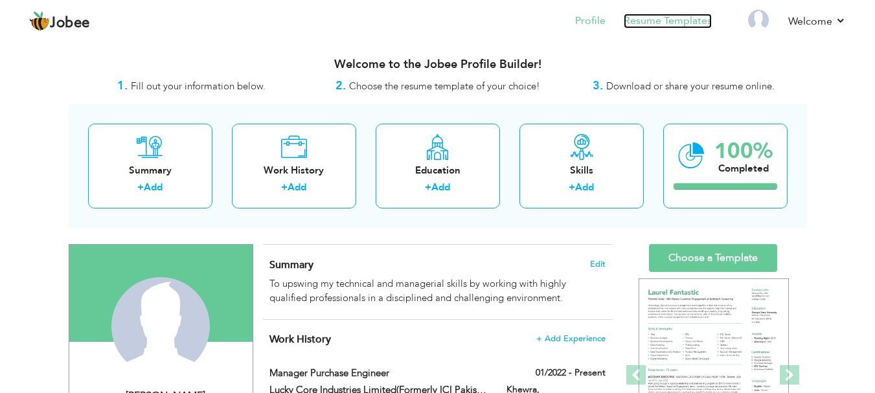
click at [672, 20] on link "Resume Templates" at bounding box center [668, 21] width 88 height 15
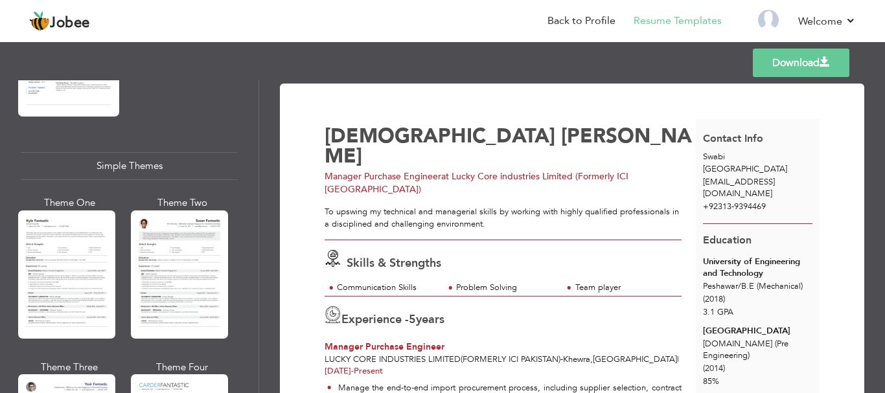
scroll to position [2328, 0]
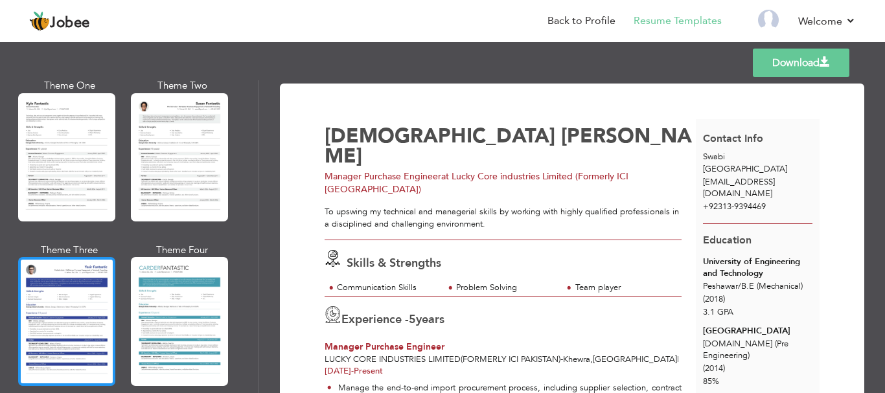
click at [39, 273] on div at bounding box center [66, 321] width 97 height 128
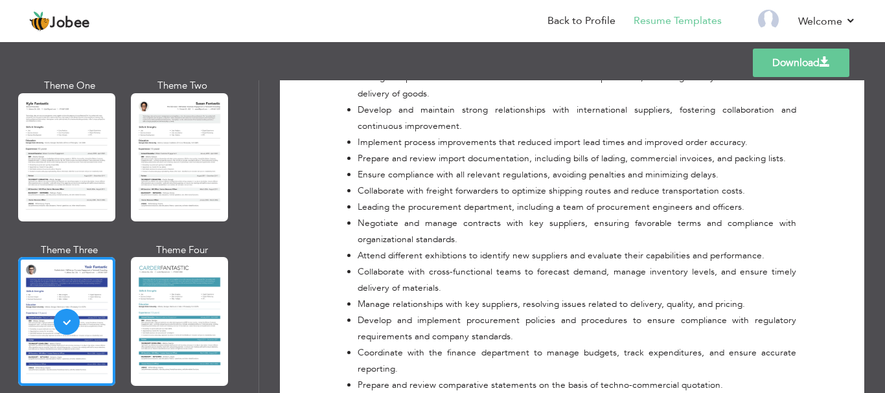
scroll to position [453, 0]
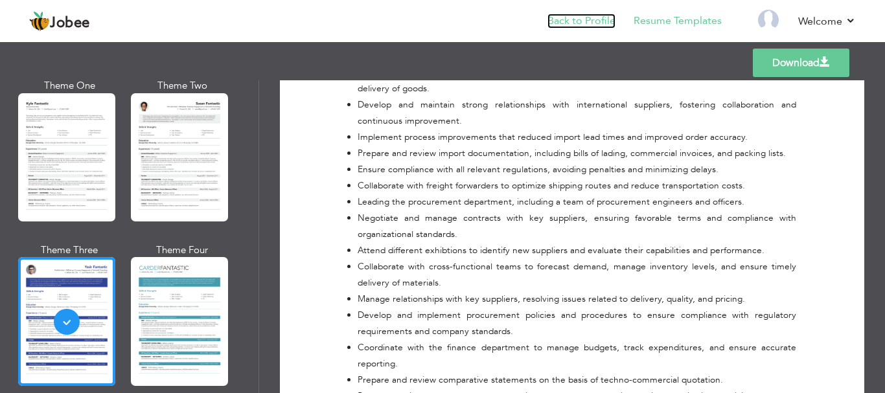
click at [583, 23] on link "Back to Profile" at bounding box center [581, 21] width 68 height 15
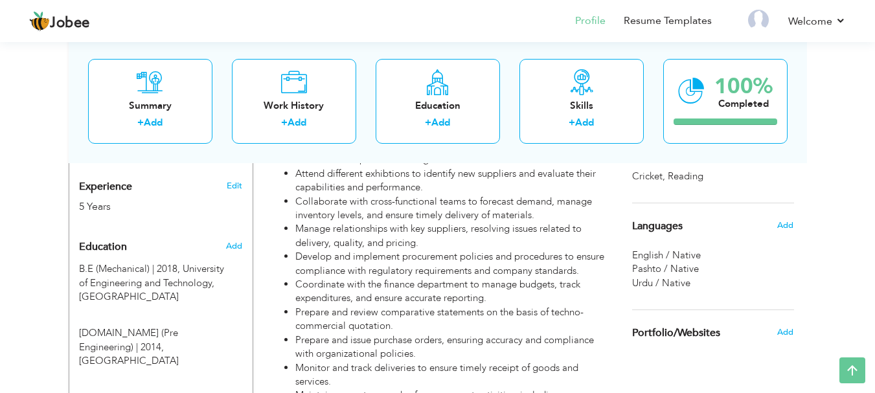
scroll to position [518, 0]
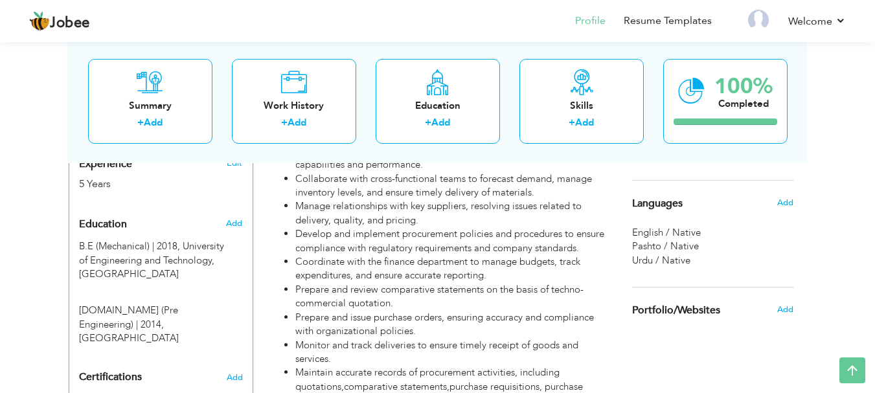
click at [691, 253] on div "Pashto / Native" at bounding box center [713, 247] width 162 height 14
click at [785, 206] on span "Add" at bounding box center [784, 203] width 17 height 12
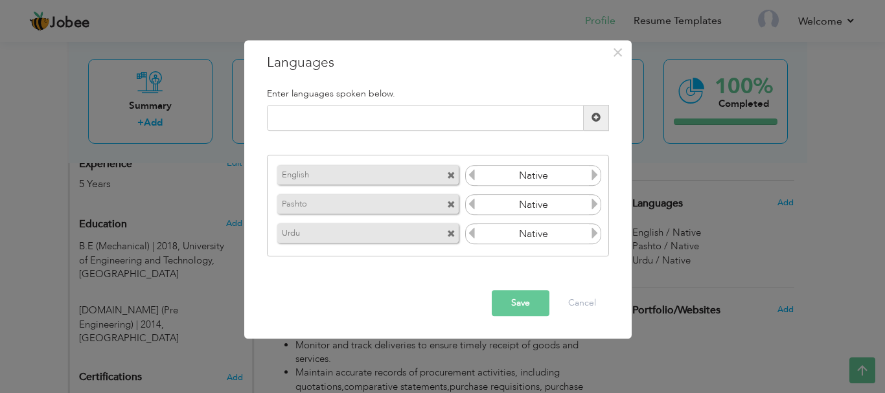
drag, startPoint x: 579, startPoint y: 229, endPoint x: 501, endPoint y: 236, distance: 78.0
click at [501, 236] on input "Native" at bounding box center [533, 234] width 112 height 19
click at [553, 236] on input "Native" at bounding box center [533, 234] width 112 height 19
click at [587, 237] on input "Native" at bounding box center [533, 234] width 112 height 19
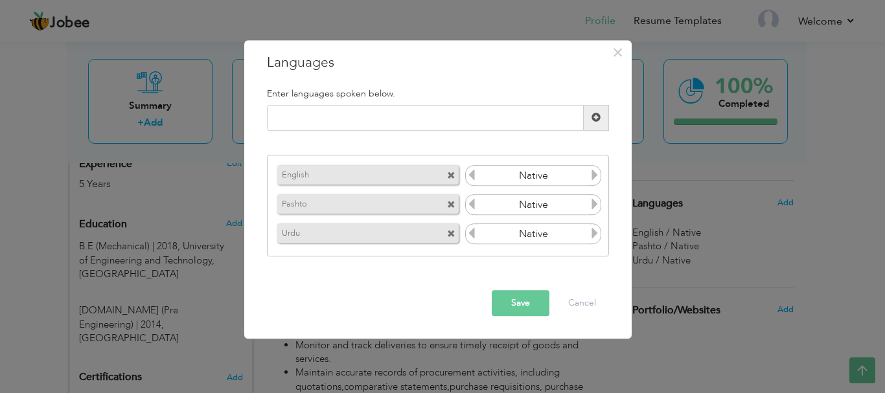
click at [592, 237] on icon at bounding box center [595, 234] width 12 height 12
click at [468, 235] on icon at bounding box center [472, 234] width 12 height 12
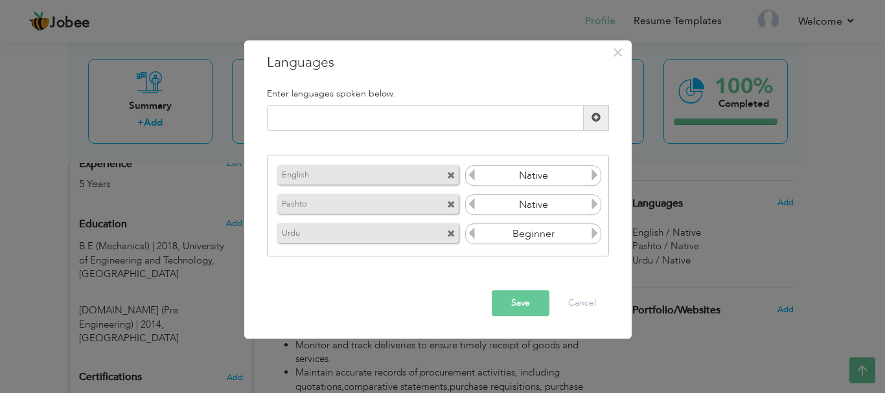
click at [468, 235] on icon at bounding box center [472, 234] width 12 height 12
drag, startPoint x: 490, startPoint y: 240, endPoint x: 508, endPoint y: 238, distance: 17.6
click at [495, 240] on input "Native" at bounding box center [533, 234] width 112 height 19
drag, startPoint x: 508, startPoint y: 238, endPoint x: 534, endPoint y: 238, distance: 25.9
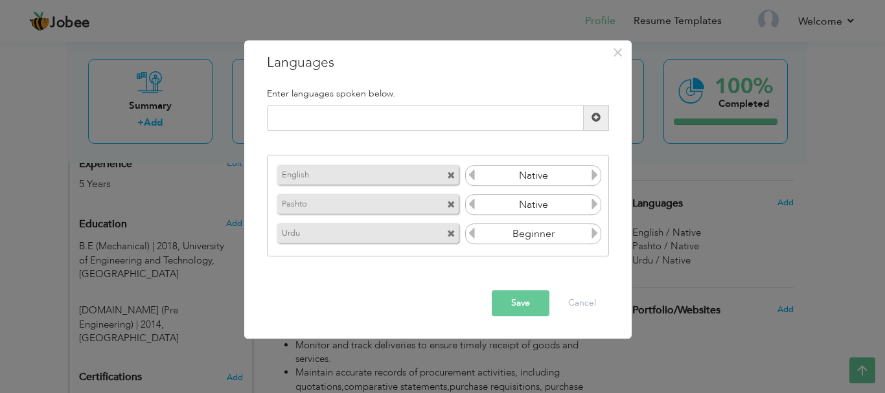
click at [508, 238] on input "Native" at bounding box center [533, 234] width 112 height 19
click at [594, 236] on icon at bounding box center [595, 234] width 12 height 12
click at [720, 258] on div "× Languages Enter languages spoken below. English Native Pashto Urdu" at bounding box center [442, 196] width 885 height 393
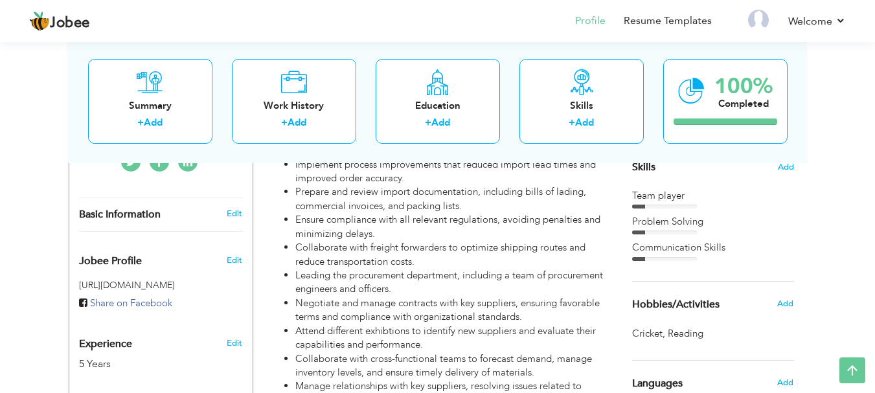
scroll to position [324, 0]
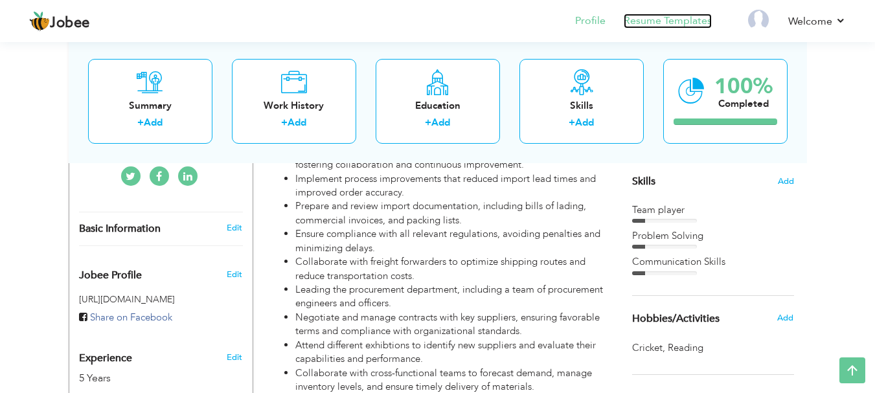
click at [695, 23] on link "Resume Templates" at bounding box center [668, 21] width 88 height 15
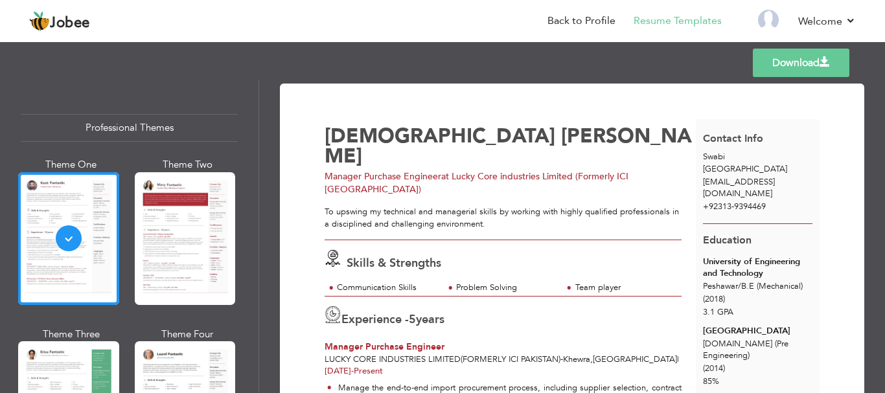
click at [157, 91] on div "Professional Themes Theme One Theme Two Theme Three Theme Six" at bounding box center [129, 236] width 258 height 313
click at [573, 19] on link "Back to Profile" at bounding box center [581, 21] width 68 height 15
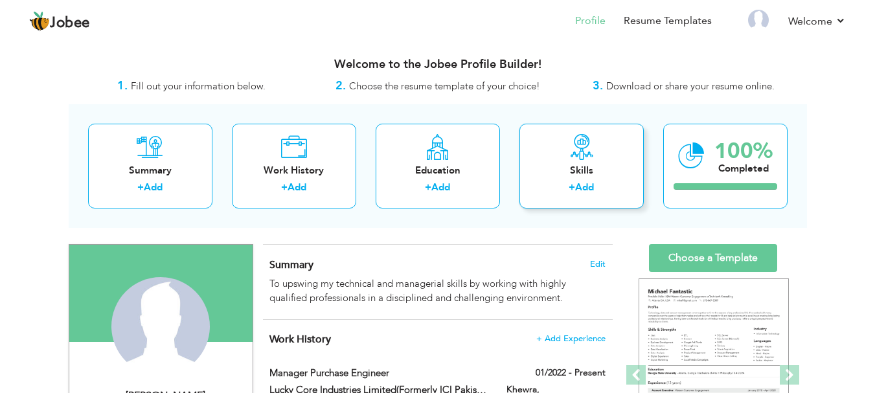
click at [554, 166] on div "Skills" at bounding box center [582, 171] width 104 height 14
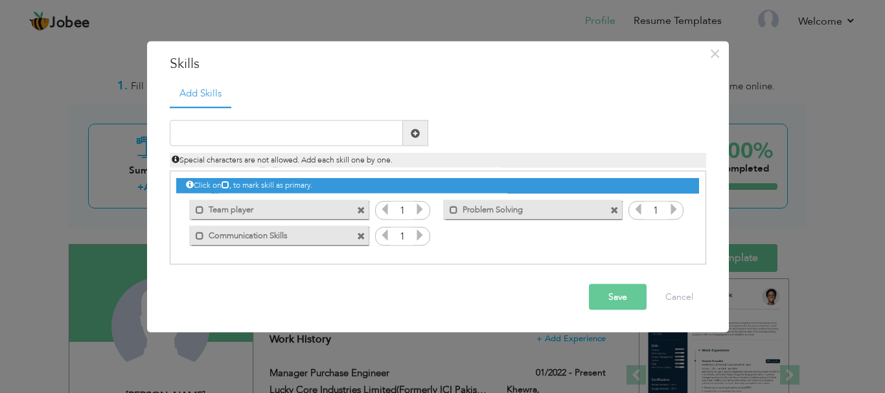
click at [548, 139] on div "Duplicate entry Special characters are not allowed. Add each skill one by one." at bounding box center [438, 143] width 556 height 47
click at [669, 291] on button "Cancel" at bounding box center [679, 297] width 54 height 26
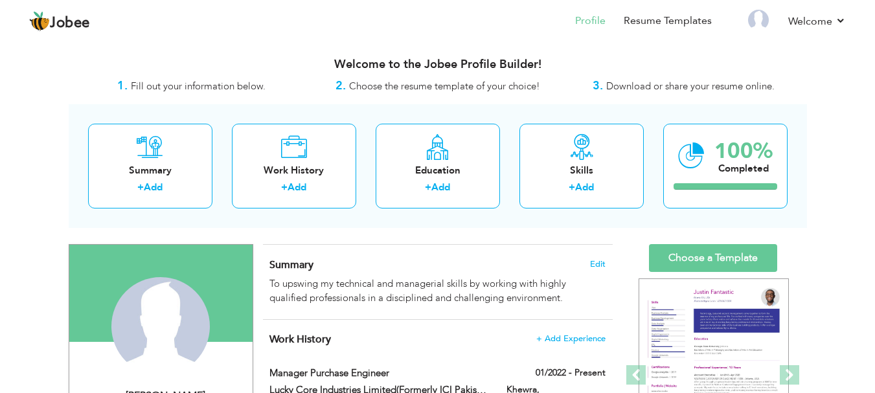
click at [460, 82] on span "Choose the resume template of your choice!" at bounding box center [444, 86] width 191 height 13
click at [432, 86] on span "Choose the resume template of your choice!" at bounding box center [444, 86] width 191 height 13
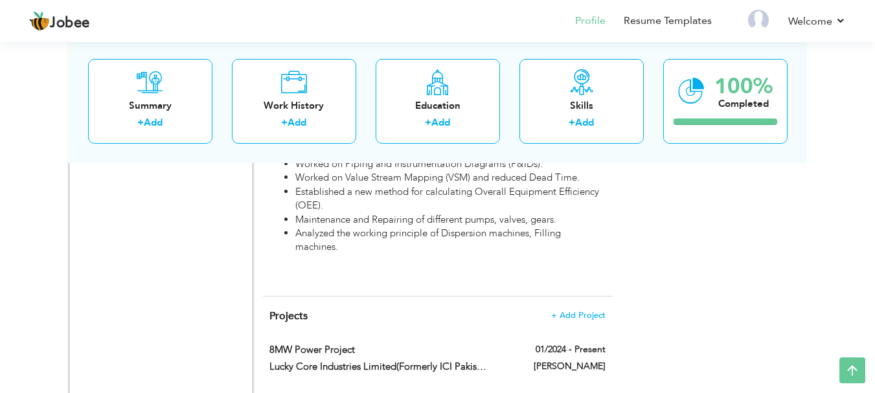
scroll to position [2331, 0]
